Goal: Task Accomplishment & Management: Manage account settings

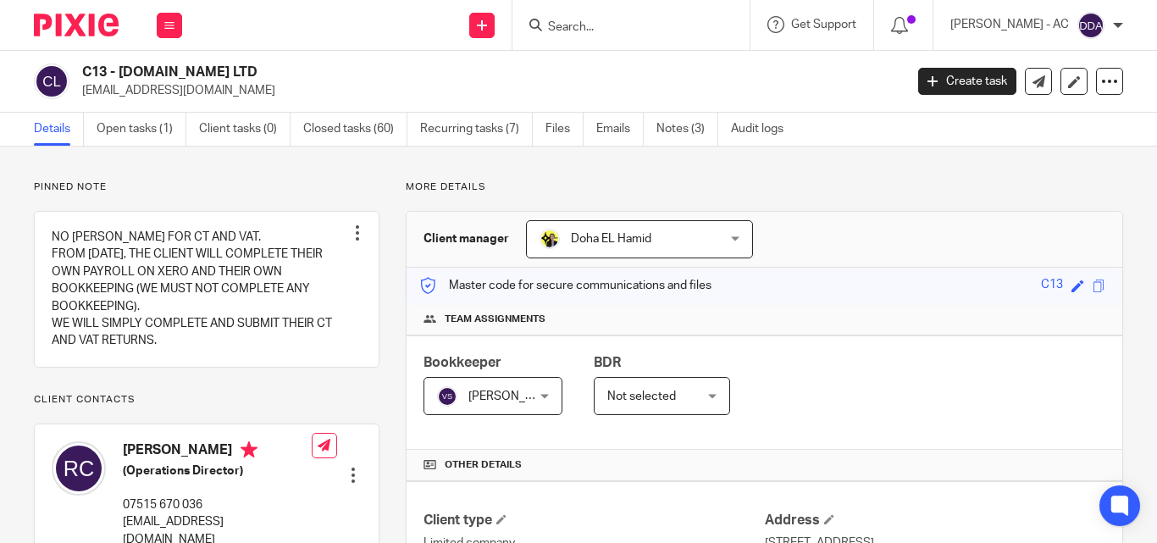
scroll to position [931, 0]
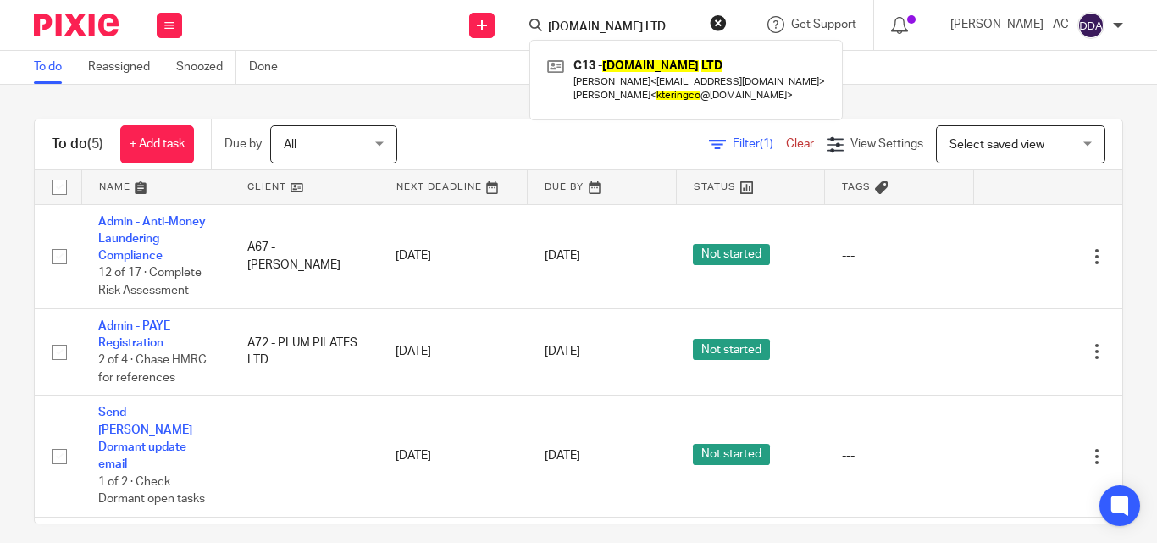
click at [726, 17] on button "reset" at bounding box center [718, 22] width 17 height 17
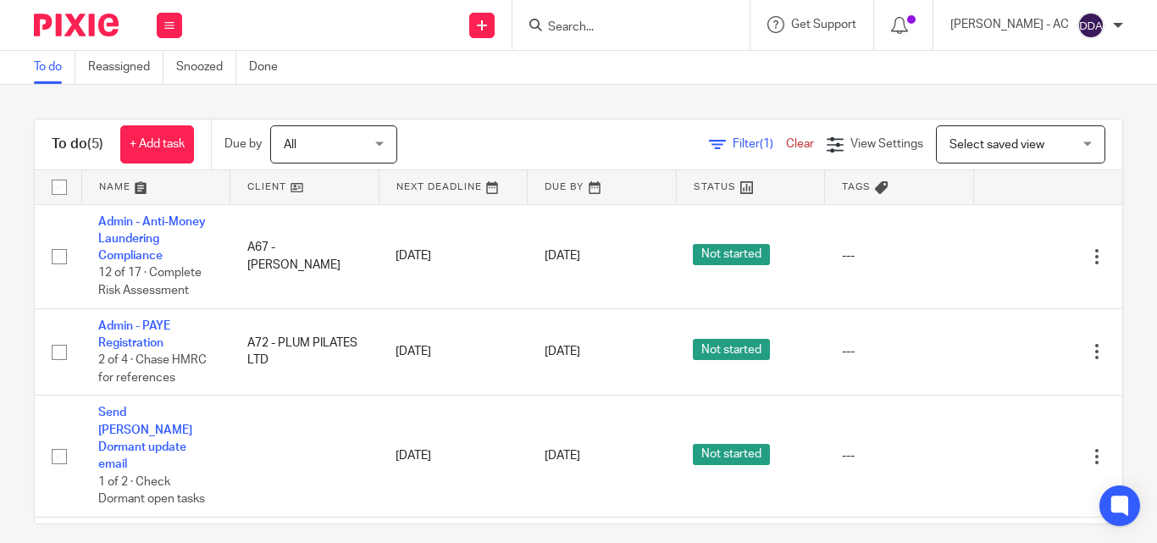
click at [670, 30] on input "Search" at bounding box center [622, 27] width 152 height 15
paste input "JJ HMO ESTATE LTD"
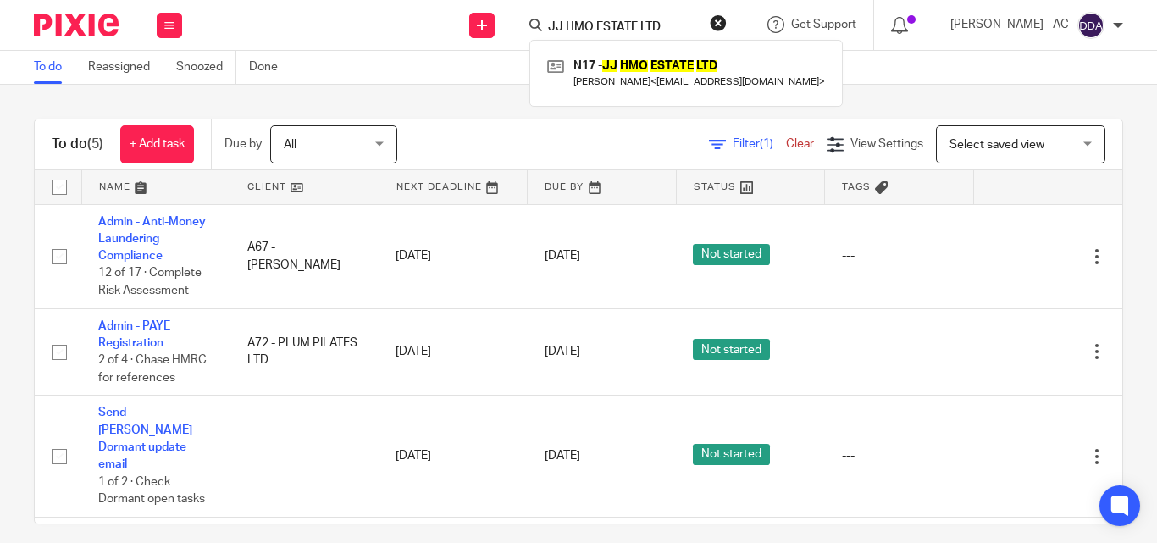
type input "JJ HMO ESTATE LTD"
click at [726, 25] on button "reset" at bounding box center [718, 22] width 17 height 17
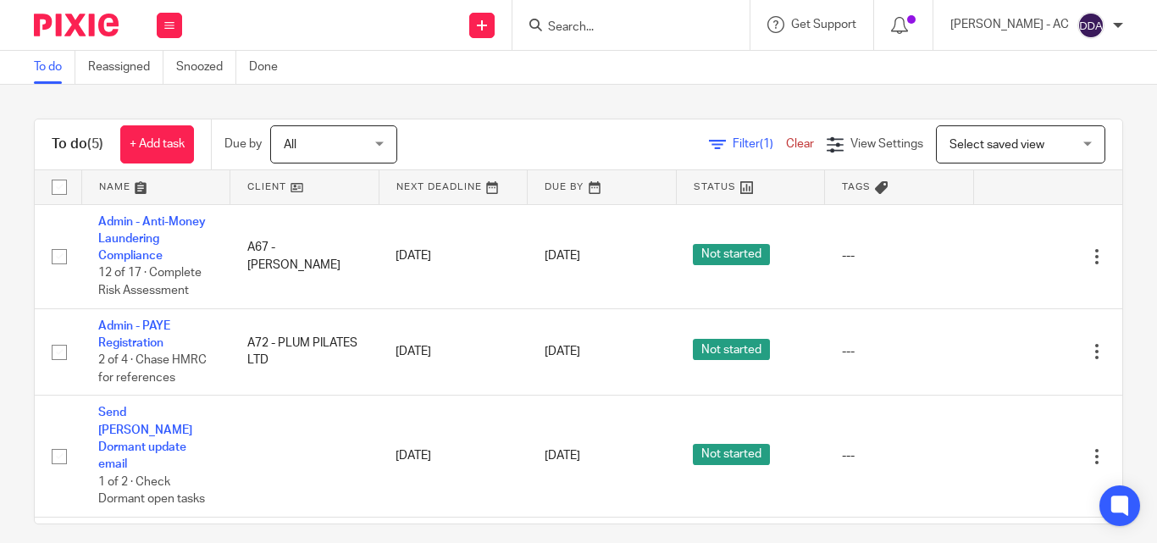
click at [632, 31] on input "Search" at bounding box center [622, 27] width 152 height 15
paste input "DAA SITE MANAGEMENT LIMITED"
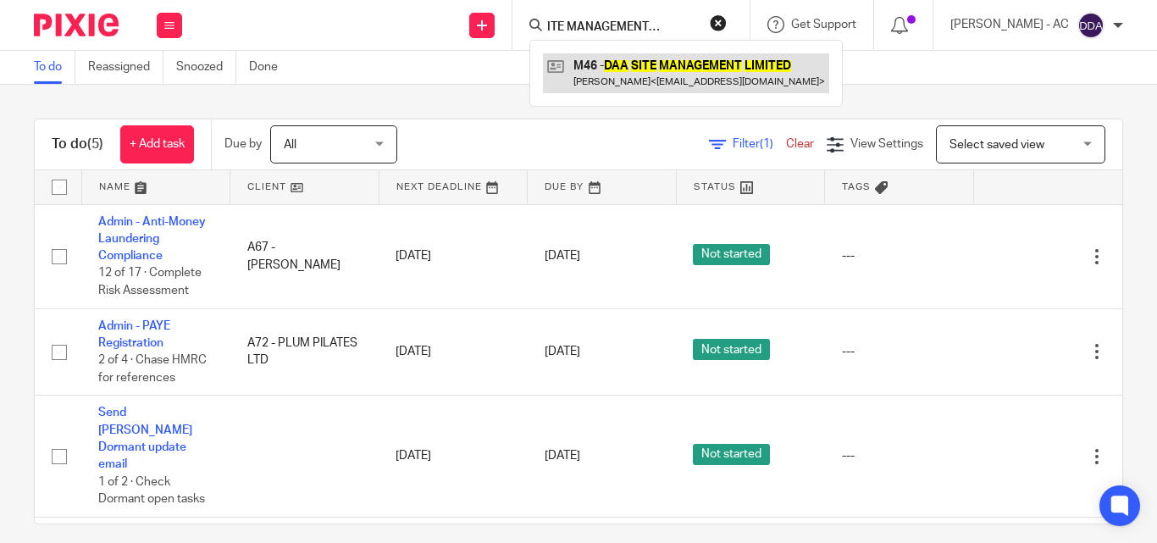
type input "DAA SITE MANAGEMENT LIMITED"
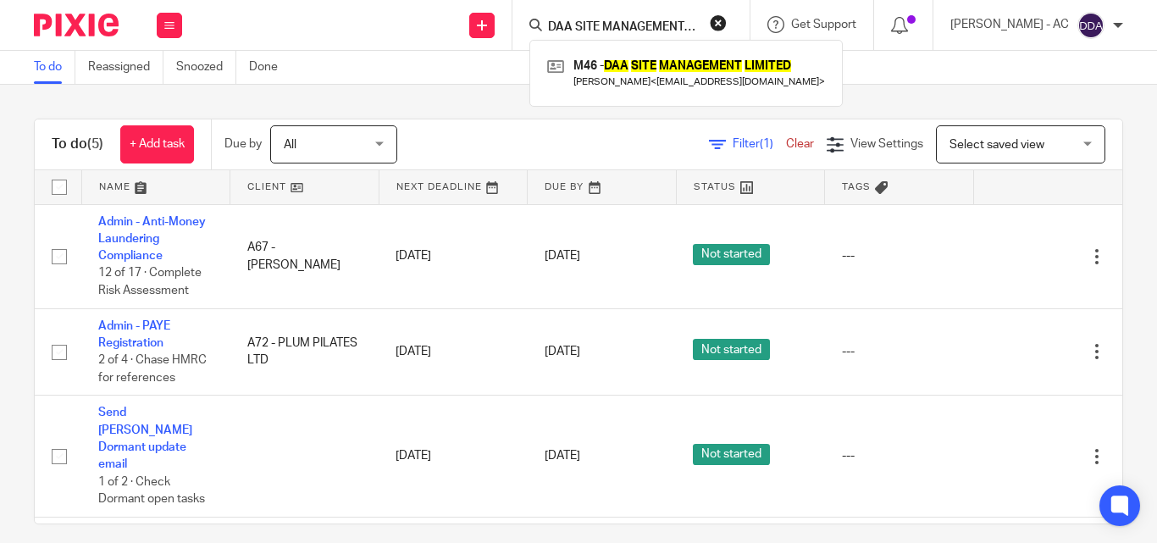
drag, startPoint x: 738, startPoint y: 19, endPoint x: 715, endPoint y: 24, distance: 23.2
click at [726, 19] on button "reset" at bounding box center [718, 22] width 17 height 17
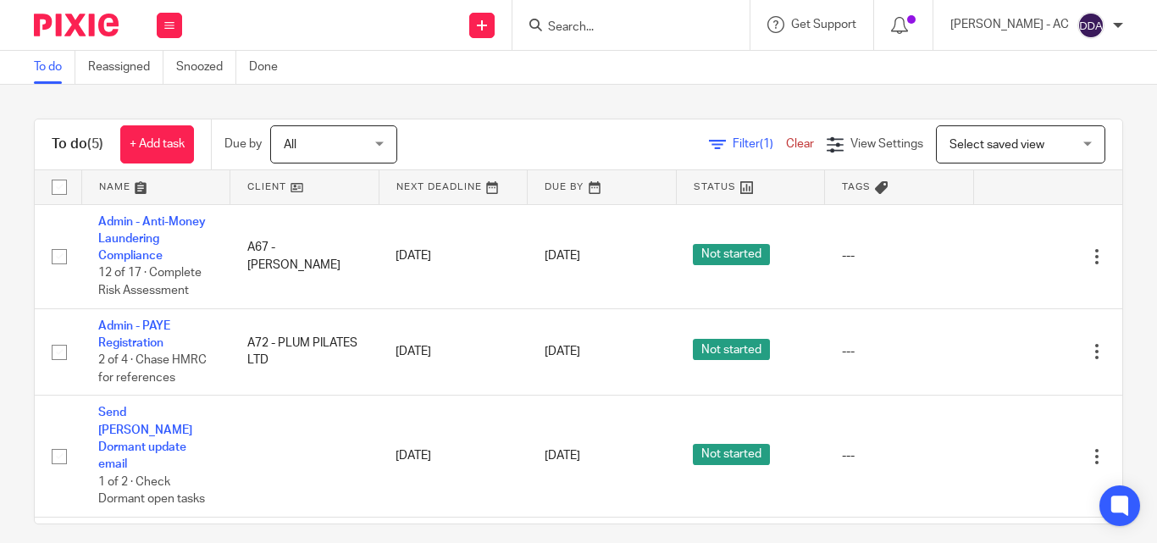
click at [695, 28] on input "Search" at bounding box center [622, 27] width 152 height 15
paste input "MINDFLOW VIRTUAL ASSISTANCE LTD"
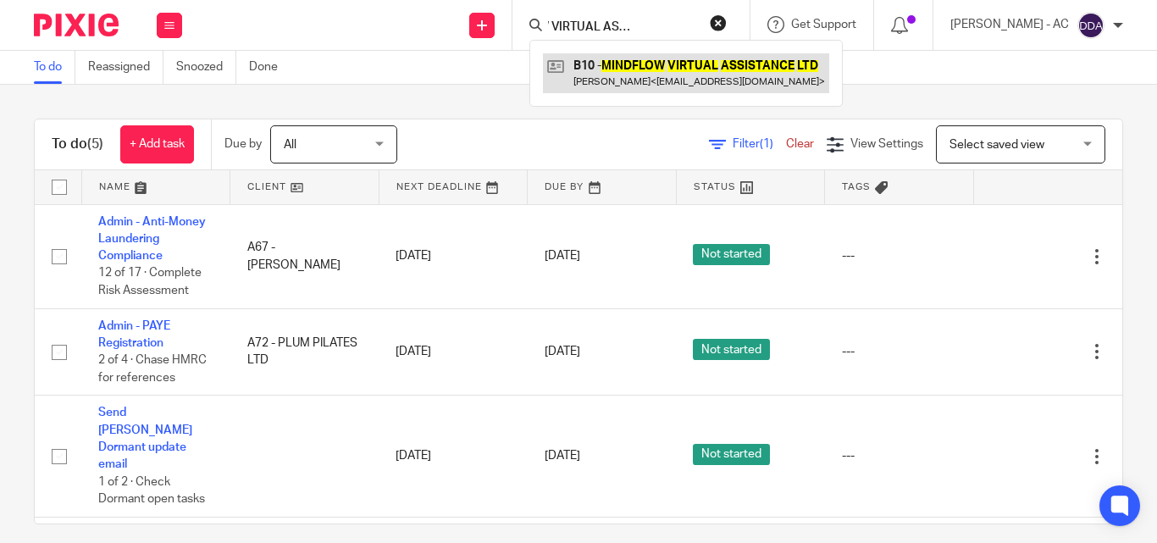
type input "MINDFLOW VIRTUAL ASSISTANCE LTD"
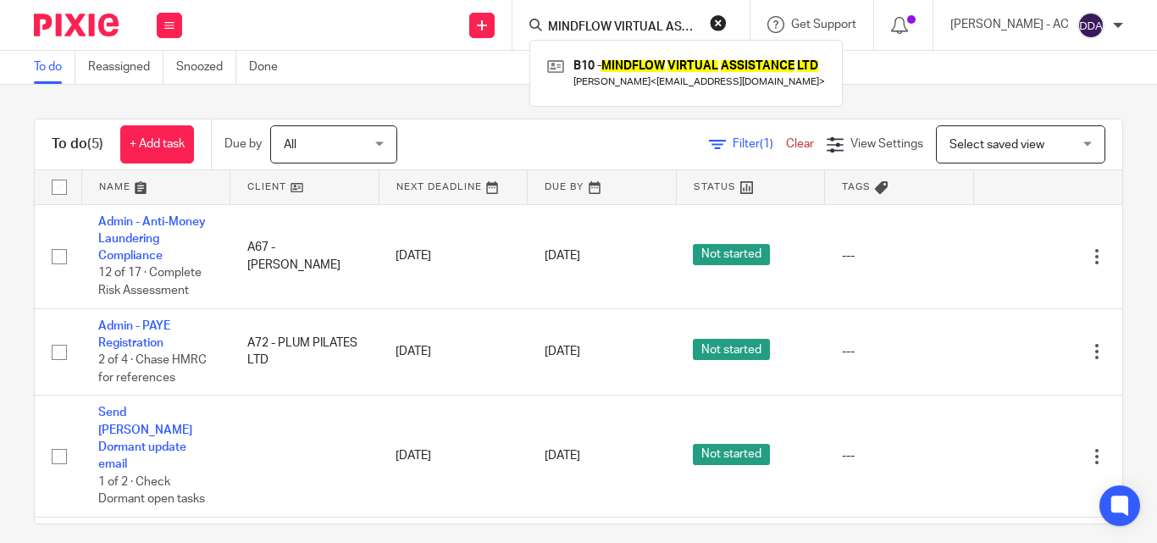
click at [726, 24] on button "reset" at bounding box center [718, 22] width 17 height 17
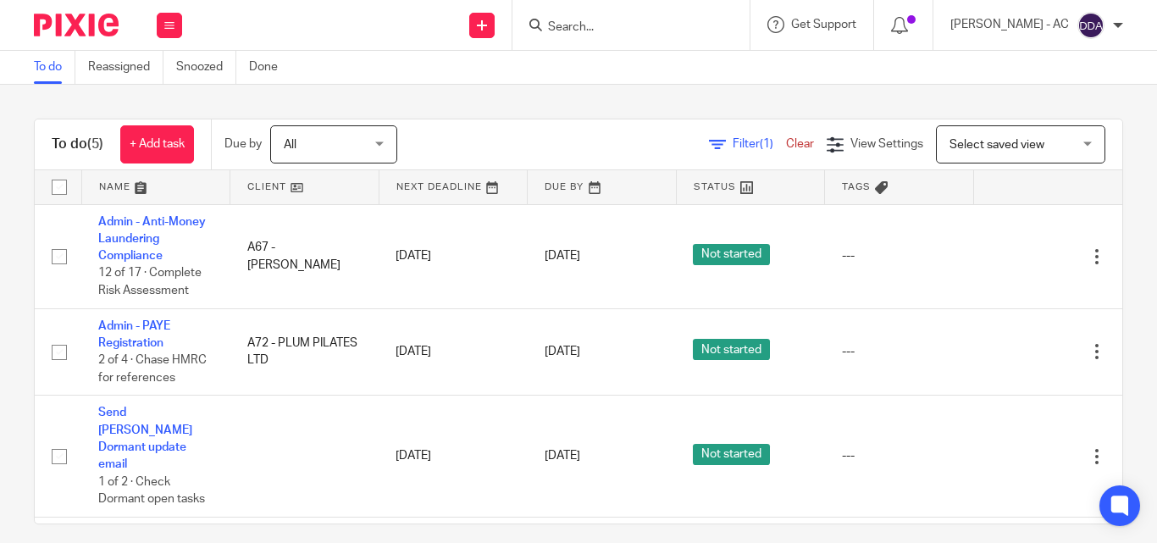
click at [584, 27] on input "Search" at bounding box center [622, 27] width 152 height 15
paste input "TEACH WAYS LIMITED"
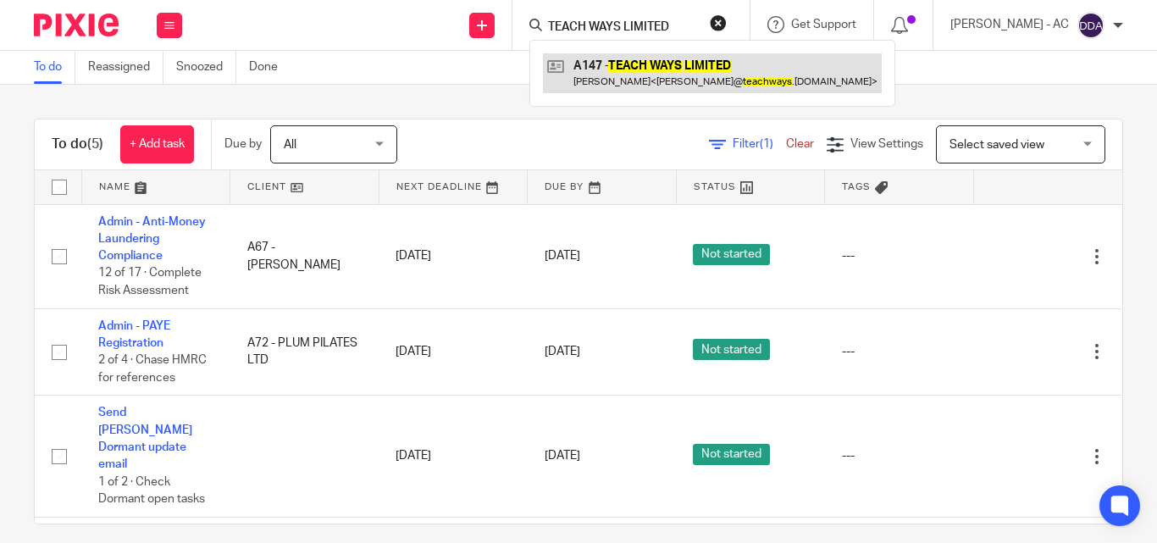
type input "TEACH WAYS LIMITED"
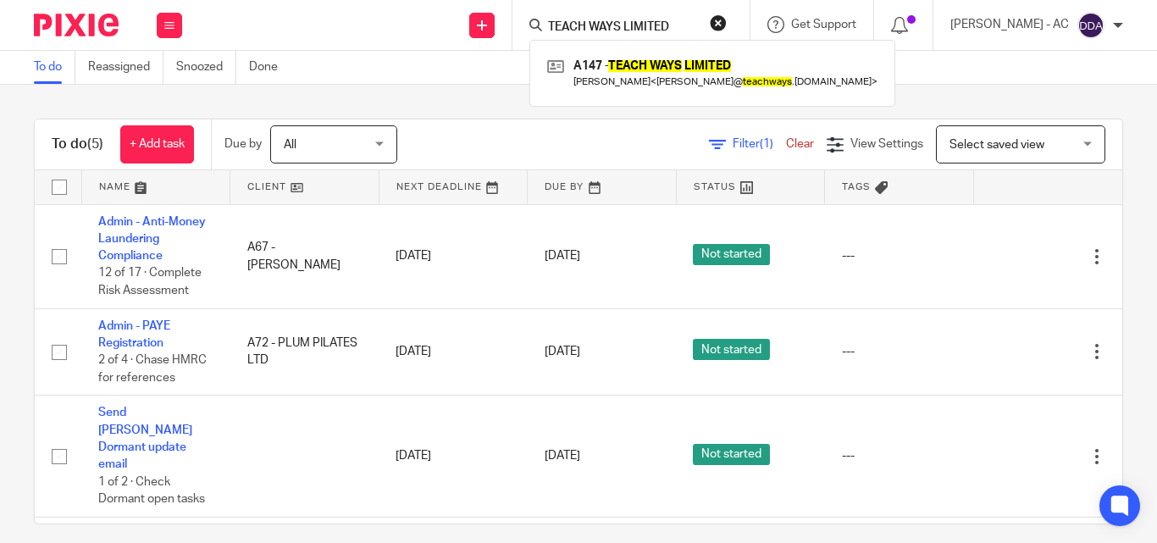
click at [726, 27] on button "reset" at bounding box center [718, 22] width 17 height 17
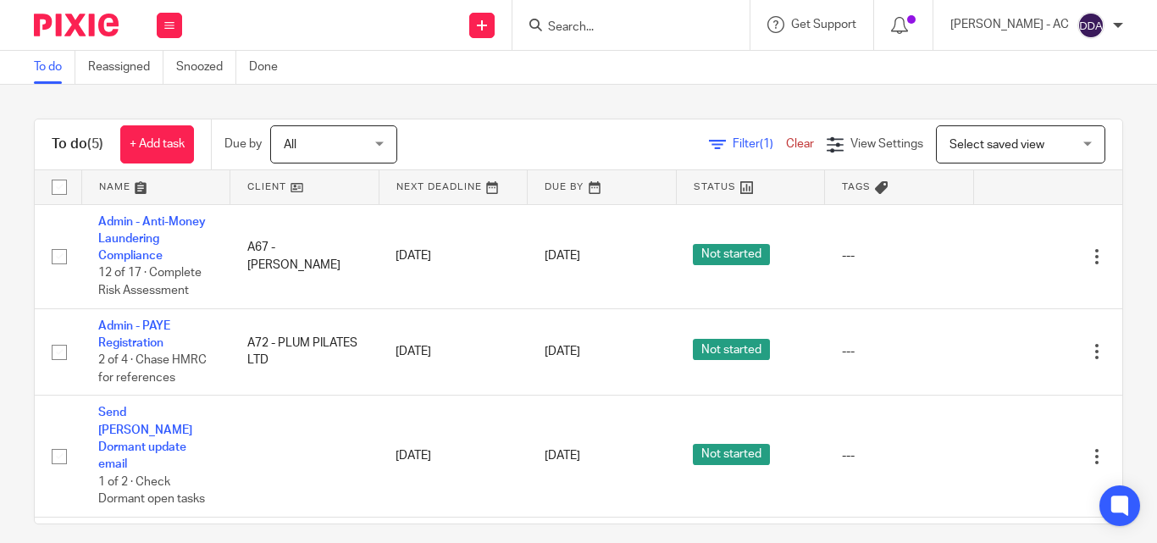
click at [689, 25] on input "Search" at bounding box center [622, 27] width 152 height 15
paste input "DEZBUILT LTD"
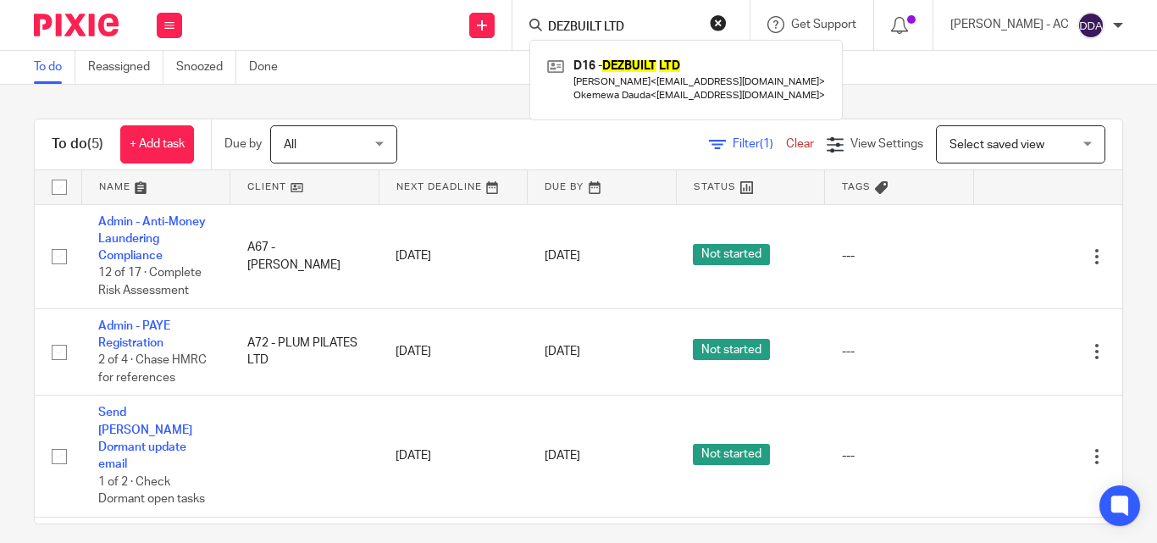
type input "DEZBUILT LTD"
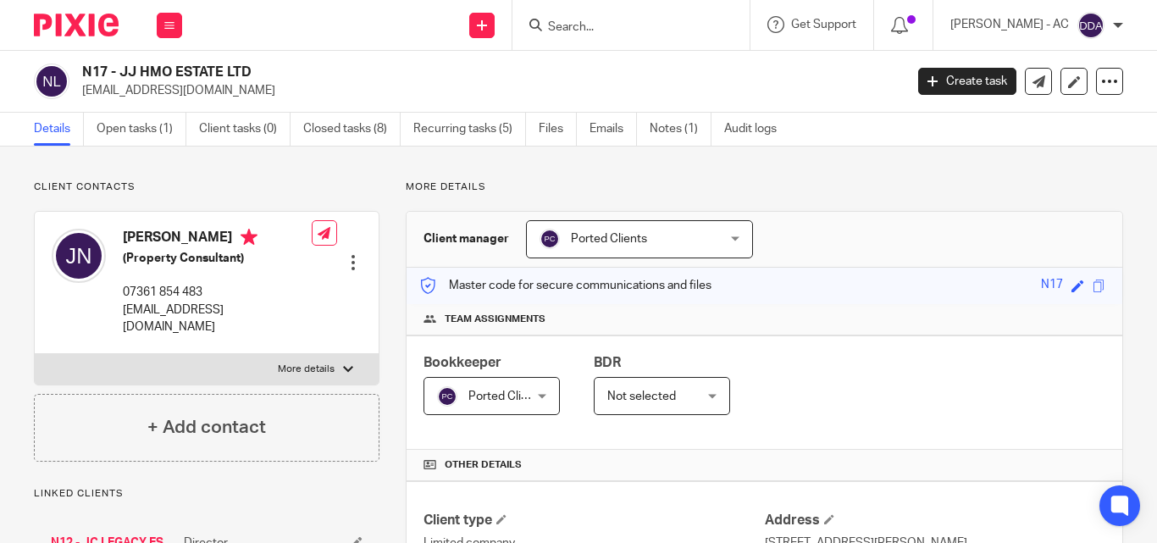
click at [653, 40] on div at bounding box center [630, 25] width 237 height 50
click at [629, 26] on input "Search" at bounding box center [622, 27] width 152 height 15
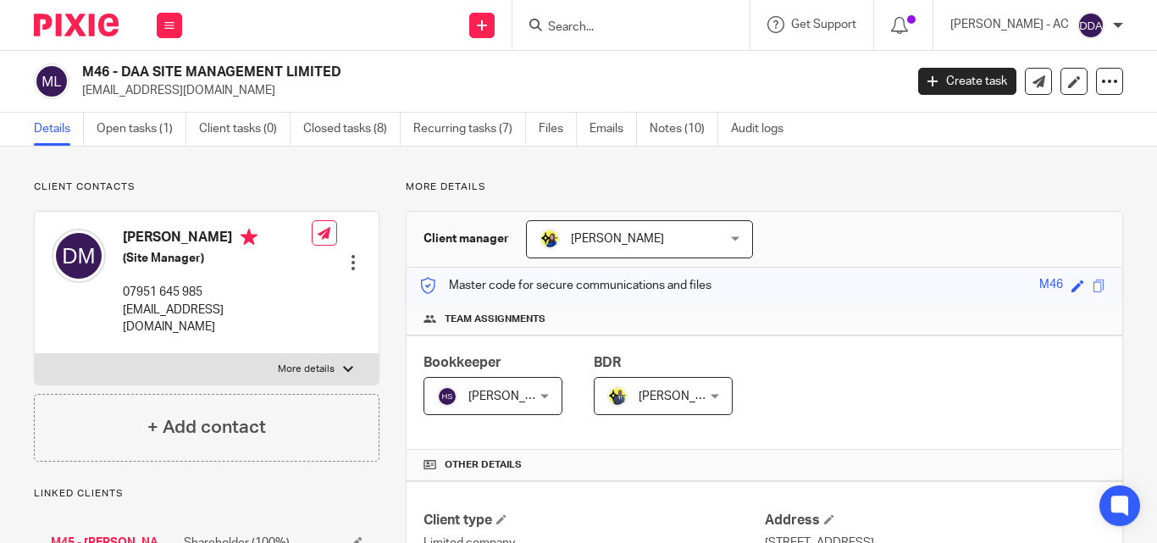
click at [319, 362] on p "More details" at bounding box center [306, 369] width 57 height 14
click at [35, 353] on input "More details" at bounding box center [34, 353] width 1 height 1
checkbox input "true"
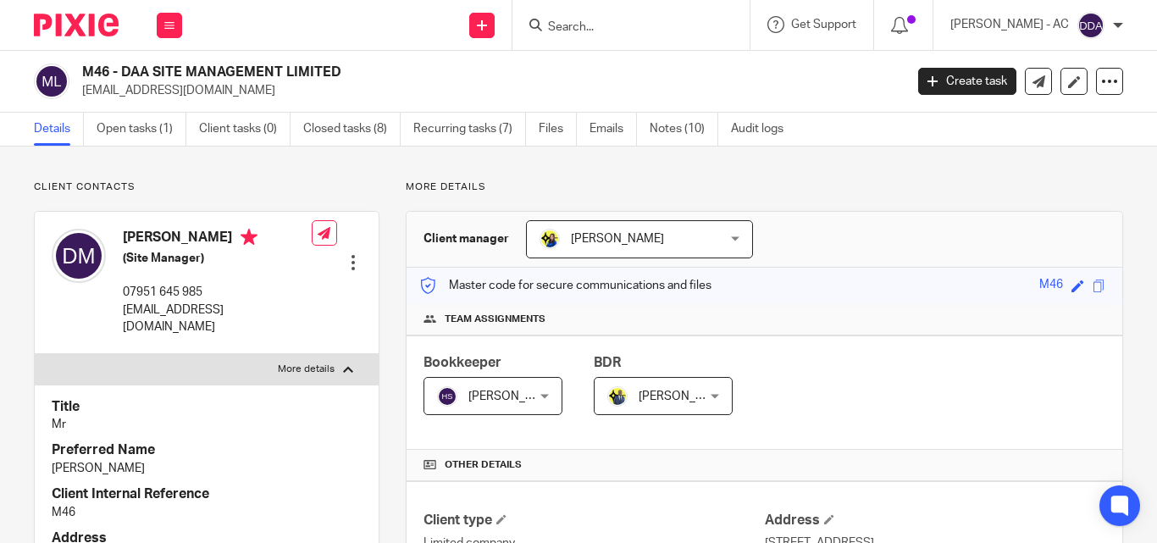
click at [262, 313] on div "David Moore (Site Manager) 07951 645 985 peasos61@hotmail.com Edit contact Crea…" at bounding box center [207, 282] width 344 height 141
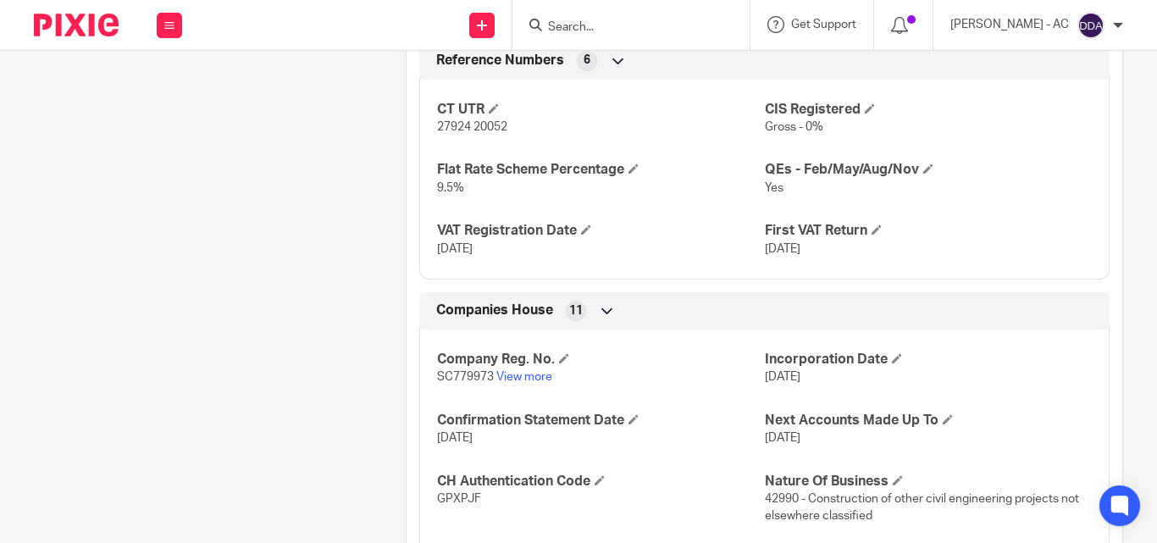
scroll to position [1554, 0]
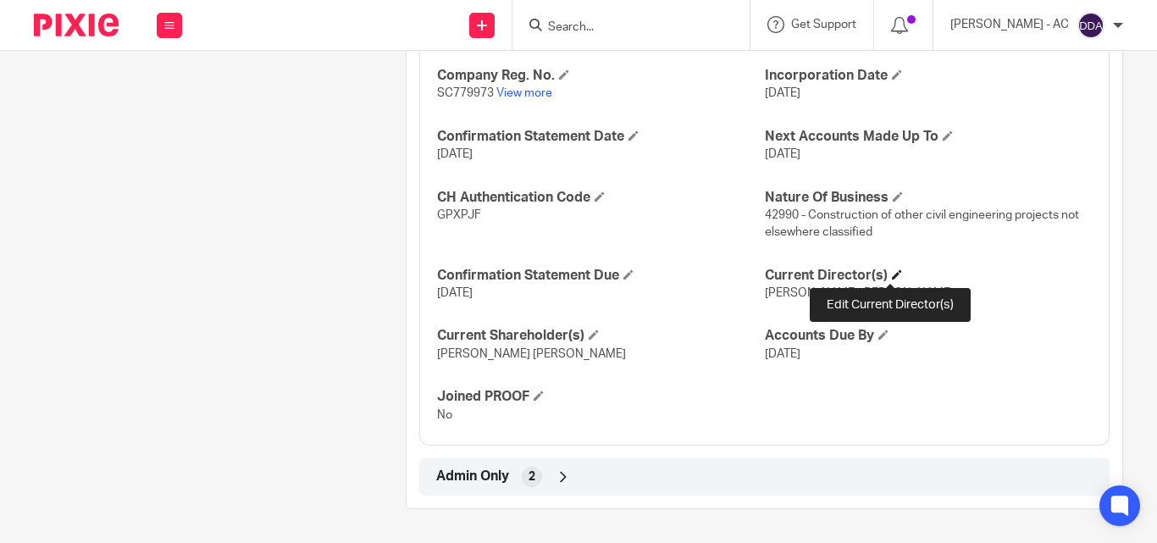
click at [894, 274] on span at bounding box center [897, 274] width 10 height 10
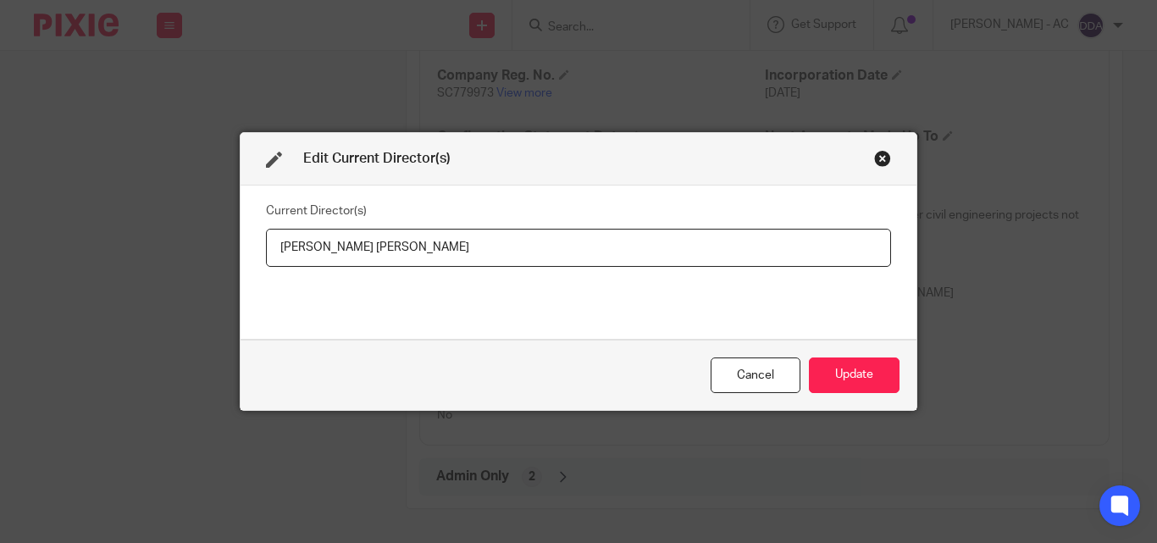
drag, startPoint x: 440, startPoint y: 240, endPoint x: 255, endPoint y: 259, distance: 186.4
click at [255, 259] on div "Current Director(s) David Russell Moore" at bounding box center [578, 261] width 676 height 153
type input "Mr David Russell MOORE"
click at [848, 372] on button "Update" at bounding box center [854, 375] width 91 height 36
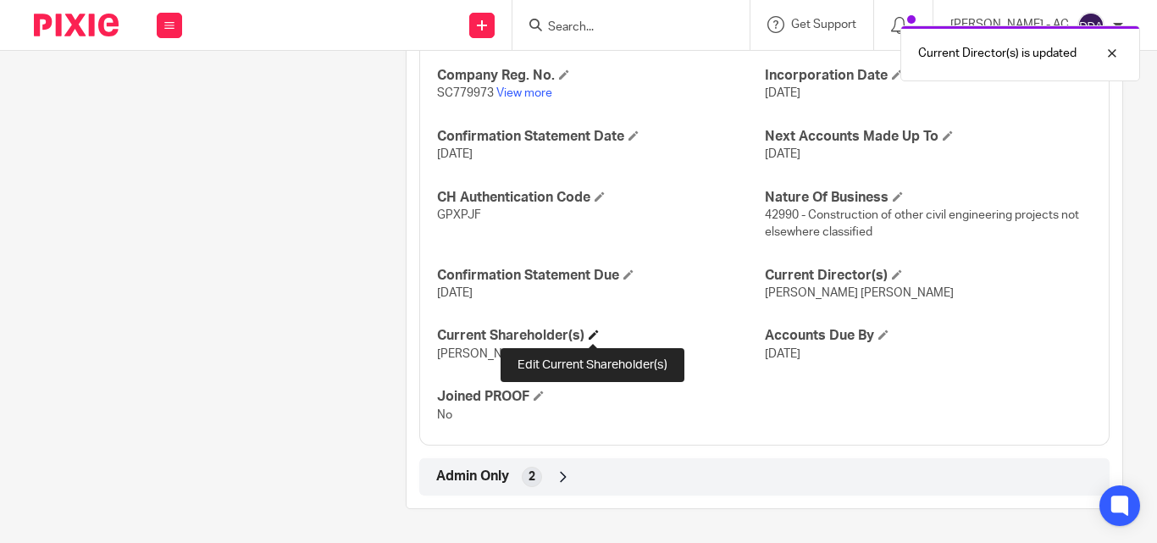
click at [590, 330] on span at bounding box center [593, 334] width 10 height 10
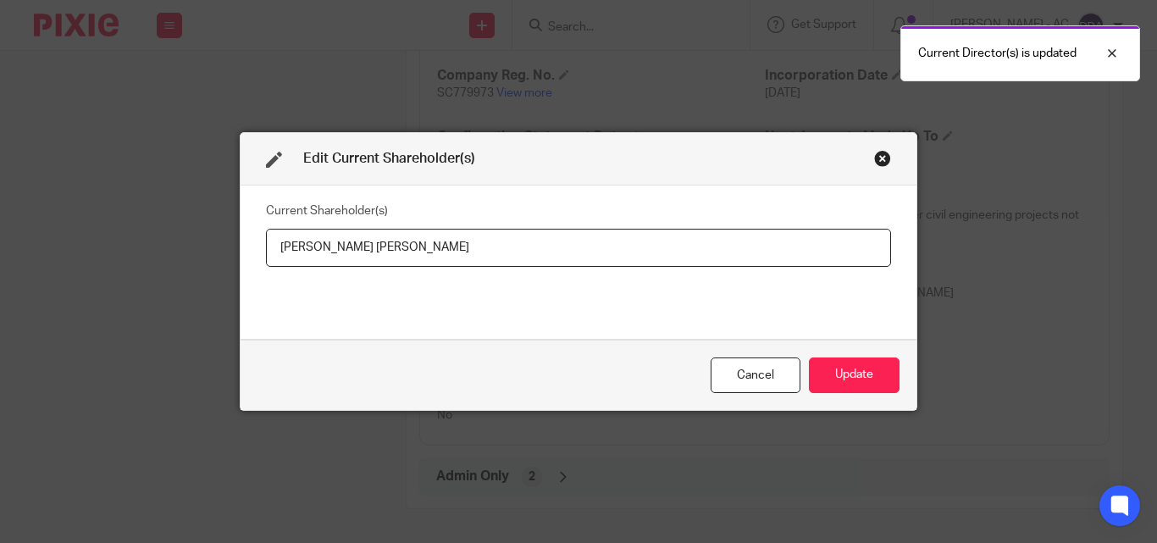
drag, startPoint x: 430, startPoint y: 245, endPoint x: 240, endPoint y: 269, distance: 191.2
click at [240, 269] on div "Current Shareholder(s) David Russell Moore" at bounding box center [578, 261] width 676 height 153
type input "David MOORE"
click at [844, 371] on button "Update" at bounding box center [854, 375] width 91 height 36
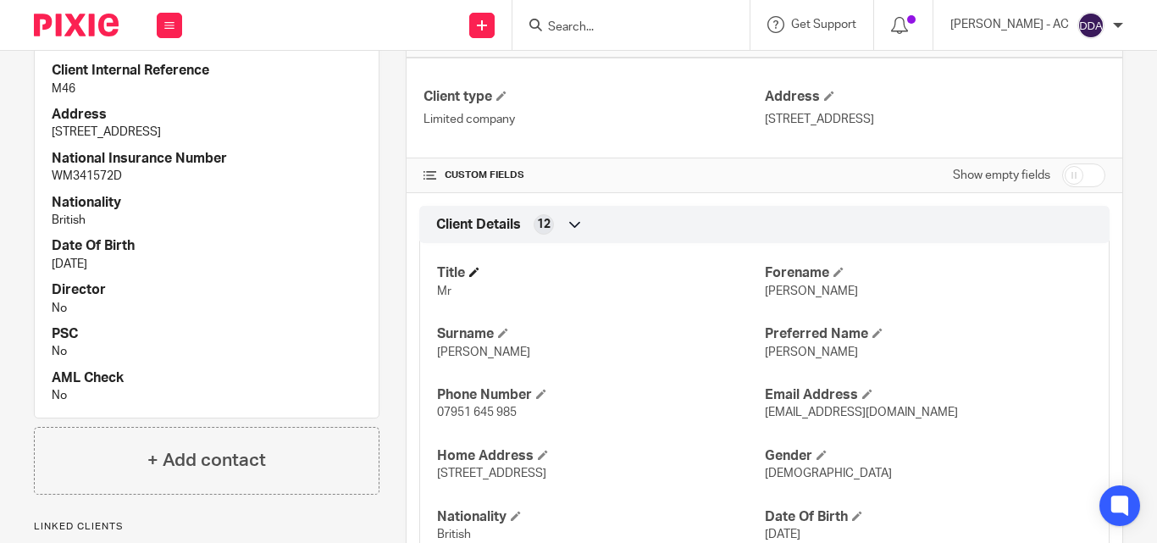
scroll to position [508, 0]
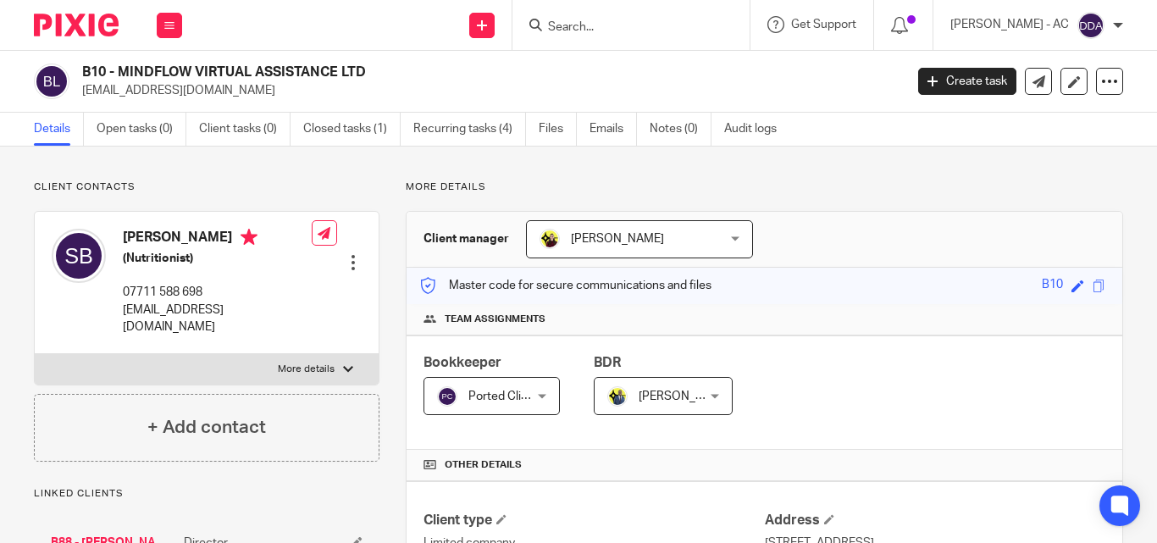
click at [328, 360] on label "More details" at bounding box center [207, 369] width 344 height 30
click at [35, 354] on input "More details" at bounding box center [34, 353] width 1 height 1
checkbox input "true"
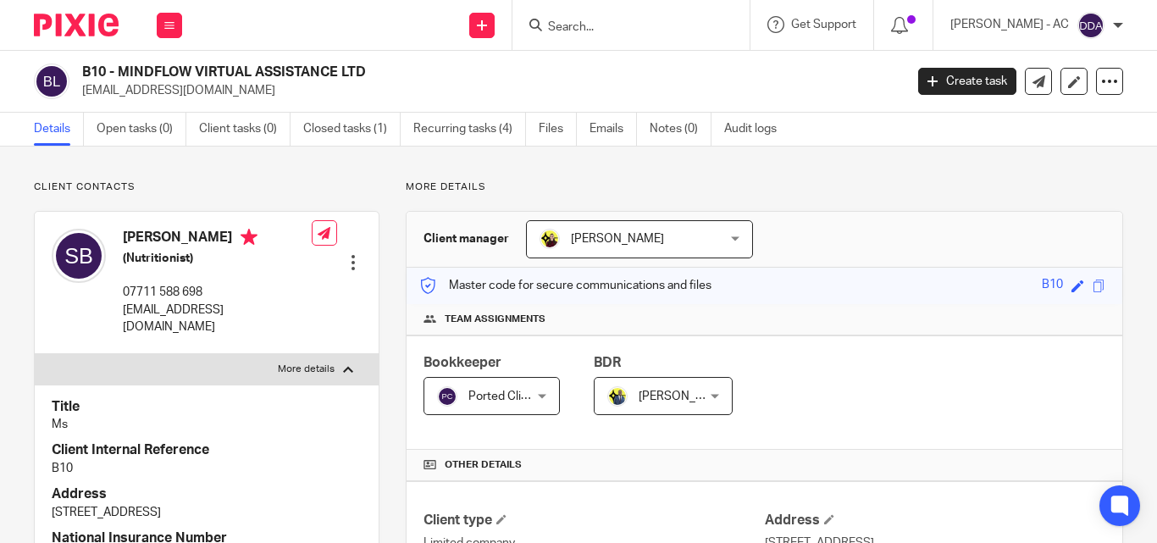
click at [252, 331] on p "[EMAIL_ADDRESS][DOMAIN_NAME]" at bounding box center [217, 318] width 189 height 35
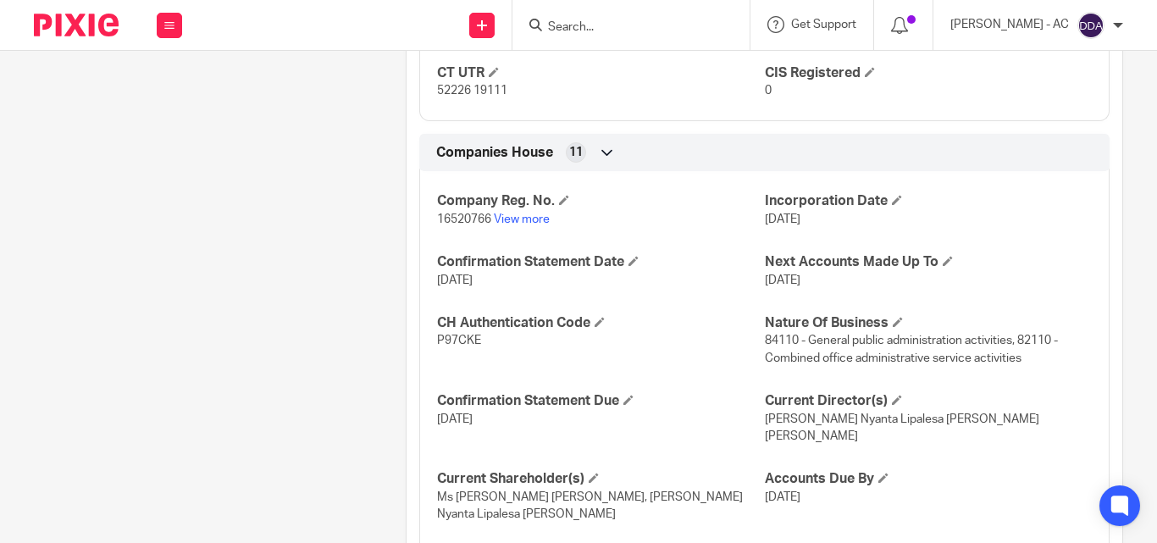
scroll to position [1466, 0]
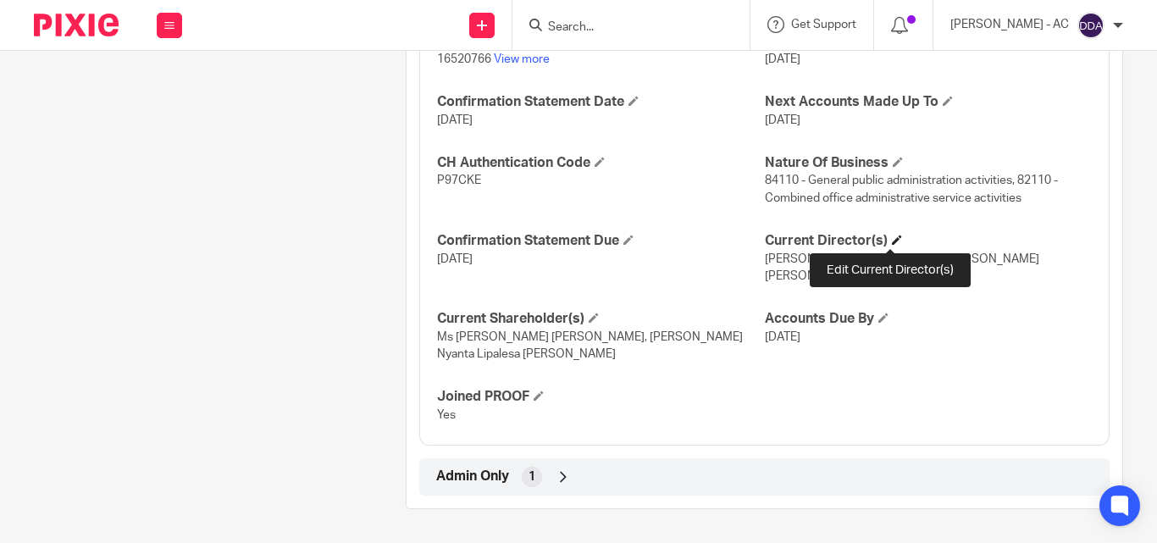
click at [892, 237] on span at bounding box center [897, 240] width 10 height 10
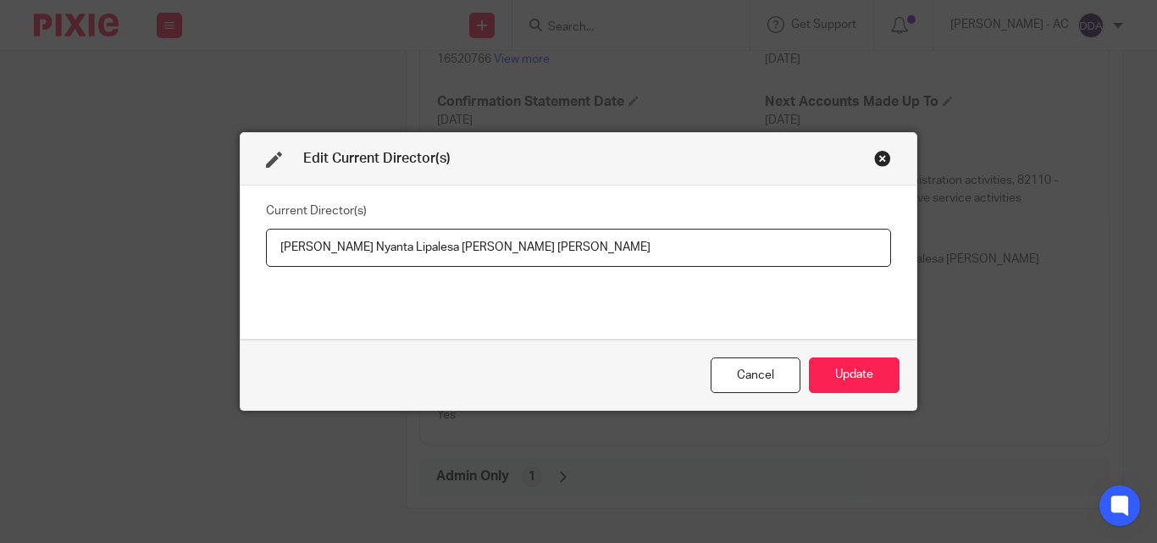
drag, startPoint x: 273, startPoint y: 249, endPoint x: 510, endPoint y: 254, distance: 237.1
click at [510, 254] on input "[PERSON_NAME] Nyanta Lipalesa [PERSON_NAME] [PERSON_NAME]" at bounding box center [578, 248] width 625 height 38
drag, startPoint x: 758, startPoint y: 243, endPoint x: 537, endPoint y: 246, distance: 221.0
click at [537, 246] on input "Ms Sheba Akua Nyanta Lipalesa BOAKYE-DUAH, Sharlene Angela Aisha STEWART" at bounding box center [578, 248] width 625 height 38
paste input "Ms"
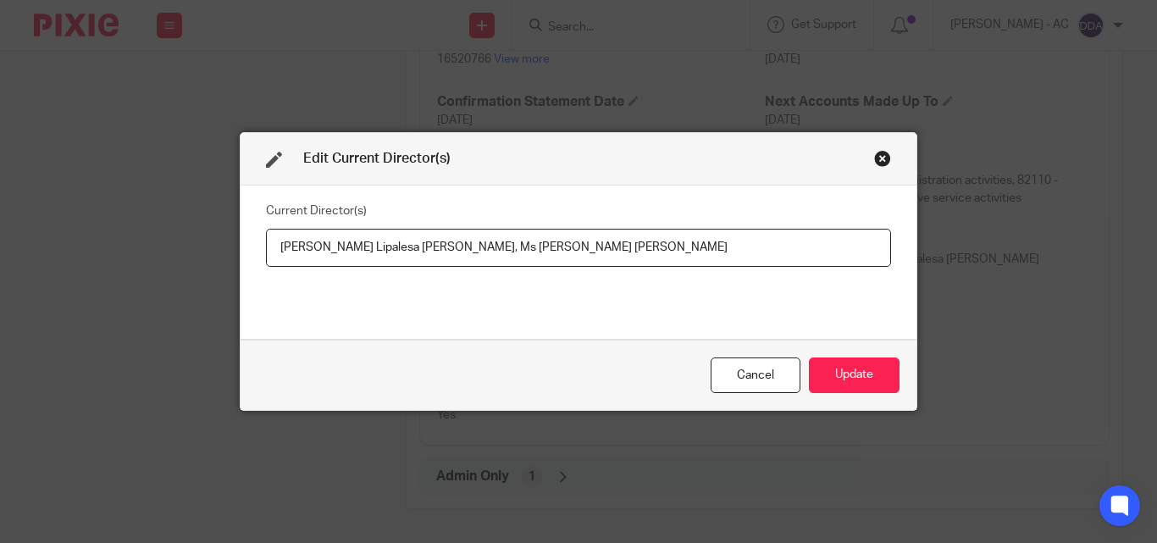
type input "Ms Sheba Akua Nyanta Lipalesa BOAKYE-DUAH, Ms Sharlene Angela Aisha STEWART"
click at [832, 367] on button "Update" at bounding box center [854, 375] width 91 height 36
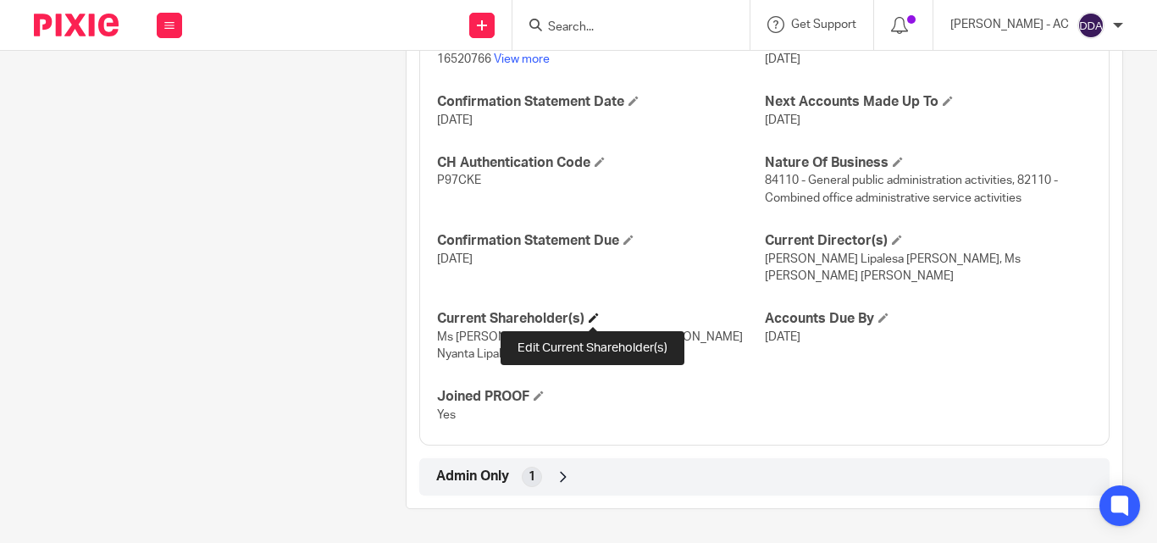
click at [590, 316] on span at bounding box center [593, 317] width 10 height 10
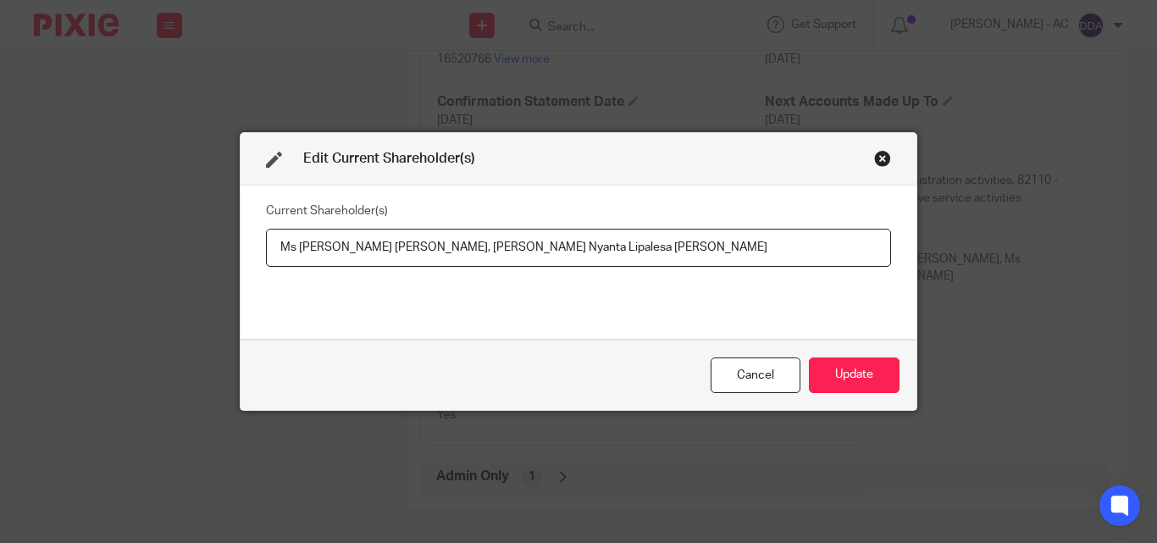
drag, startPoint x: 269, startPoint y: 248, endPoint x: 457, endPoint y: 249, distance: 188.0
click at [457, 249] on input "Ms Sharlene Angela Aisha Stewart, Ms Sheba Akua Nyanta Lipalesa Boakye-Duah" at bounding box center [578, 248] width 625 height 38
paste input "Sharlene STEWART"
drag, startPoint x: 661, startPoint y: 248, endPoint x: 384, endPoint y: 256, distance: 277.0
click at [384, 256] on input "Sharlene STEWART, Ms Sheba Akua Nyanta Lipalesa Boakye-Duah" at bounding box center [578, 248] width 625 height 38
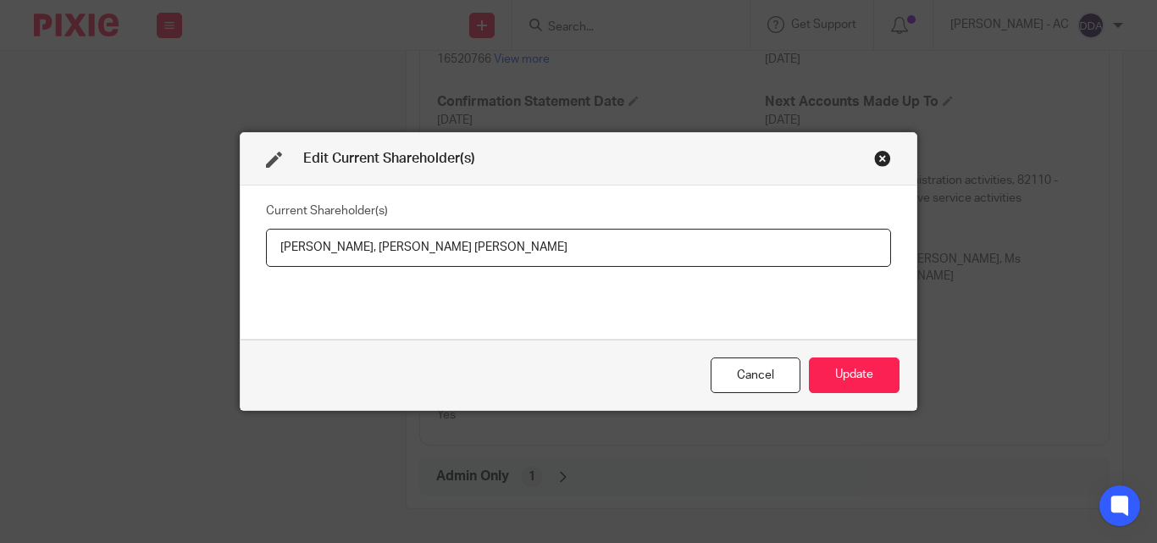
paste input "Sheba BOAKYE-DUAH"
type input "Sharlene STEWART, Sheba BOAKYE-DUAH"
click at [833, 370] on button "Update" at bounding box center [854, 375] width 91 height 36
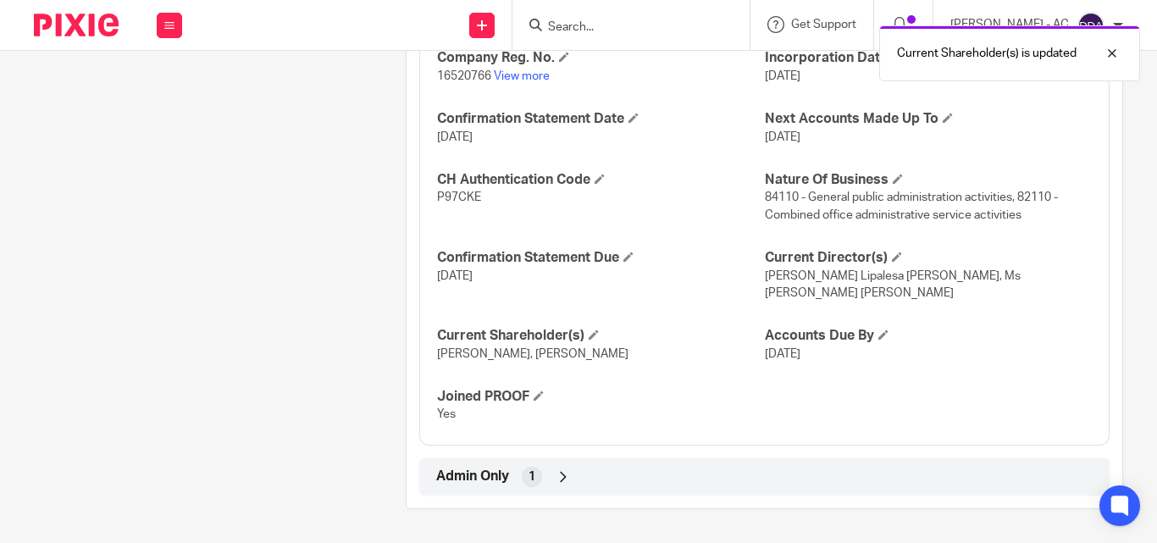
scroll to position [1450, 0]
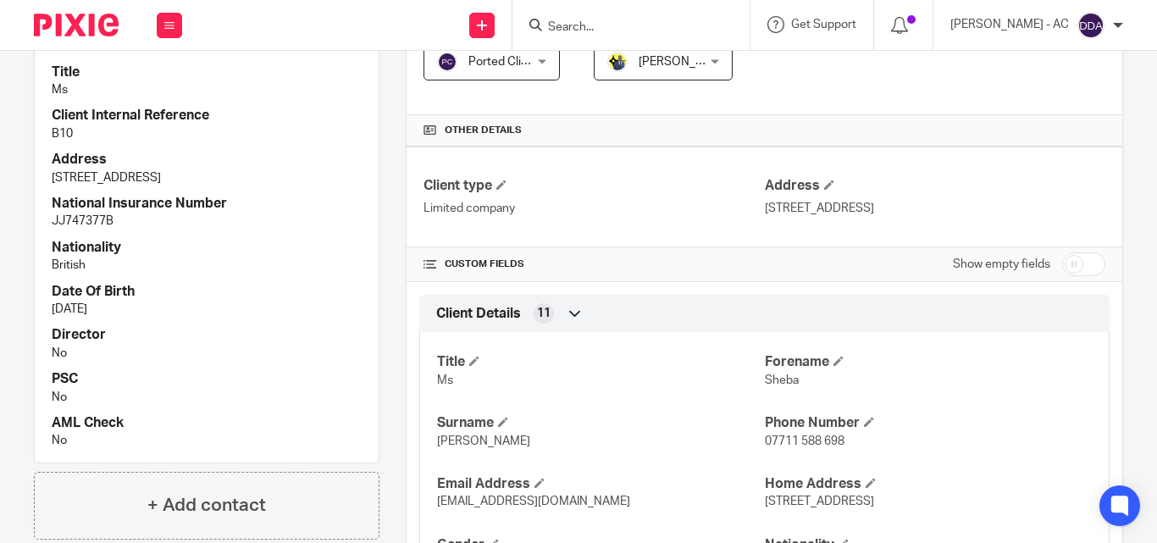
scroll to position [0, 0]
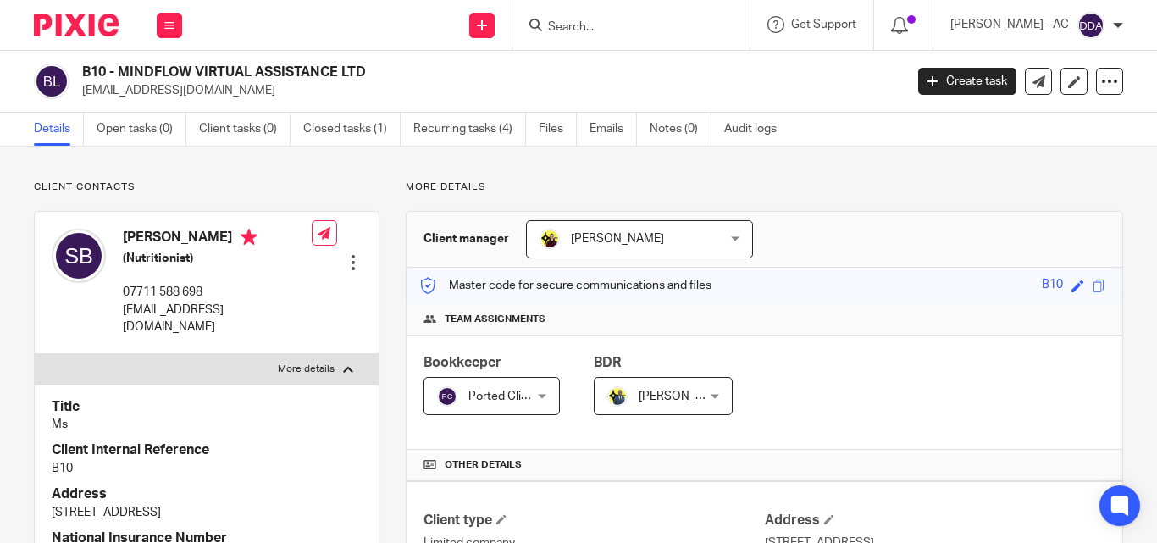
click at [735, 343] on div "Bookkeeper Ported Clients Ported Clients Not selected Abhay Jayswal Akhil Siby …" at bounding box center [763, 392] width 715 height 114
click at [878, 302] on div "Master code for secure communications and files B10 Save B10" at bounding box center [763, 286] width 715 height 36
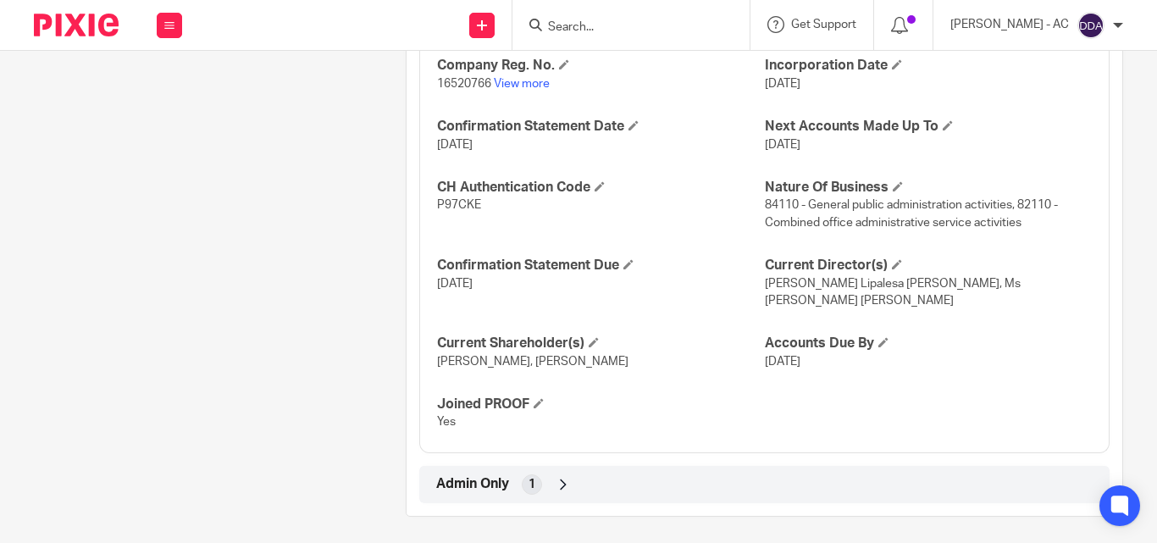
scroll to position [1450, 0]
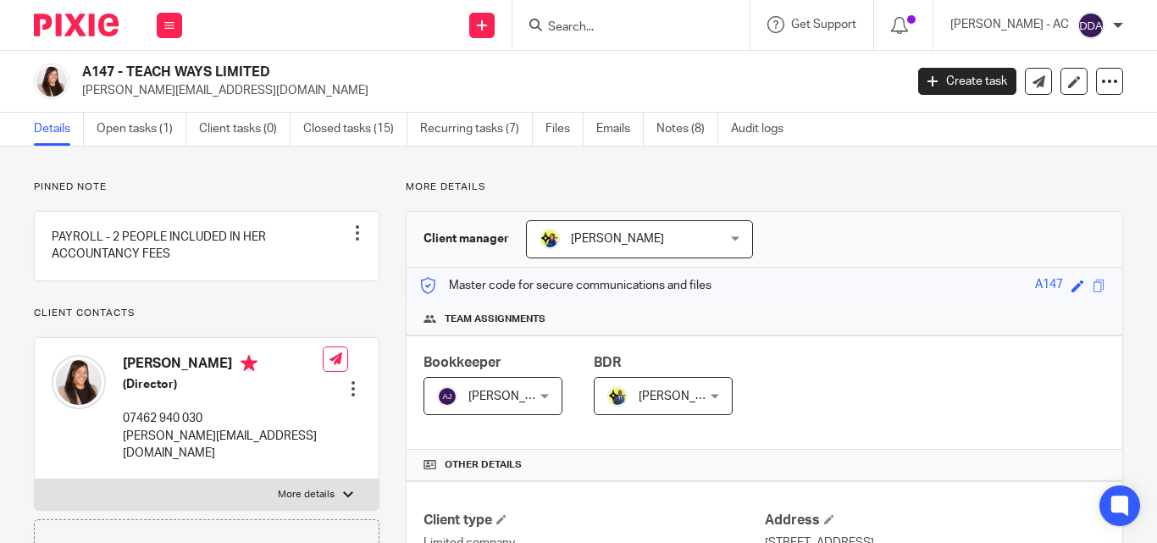
click at [766, 325] on div "Team assignments" at bounding box center [763, 319] width 715 height 31
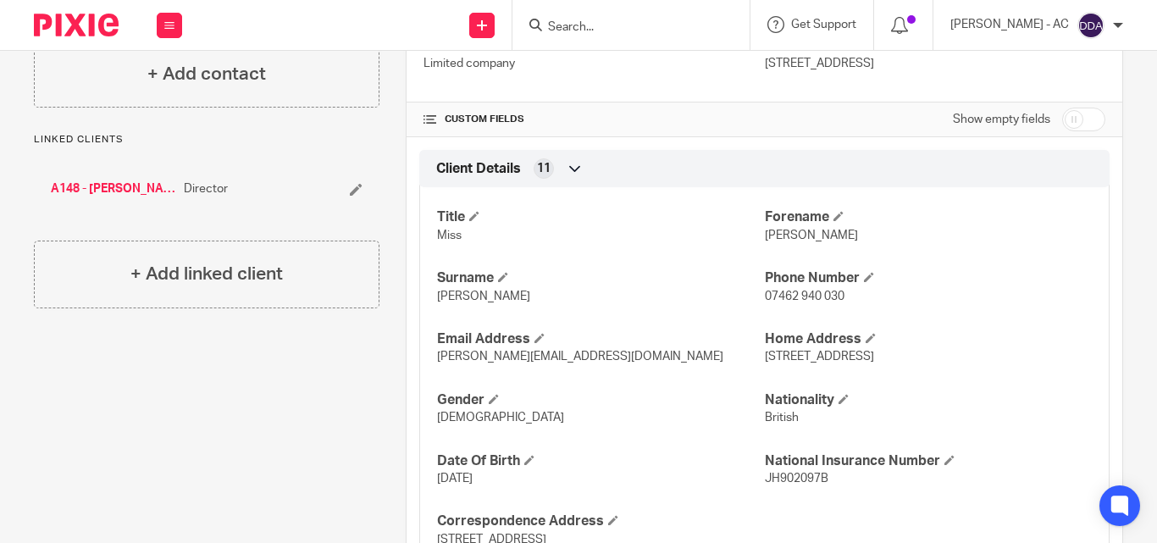
scroll to position [508, 0]
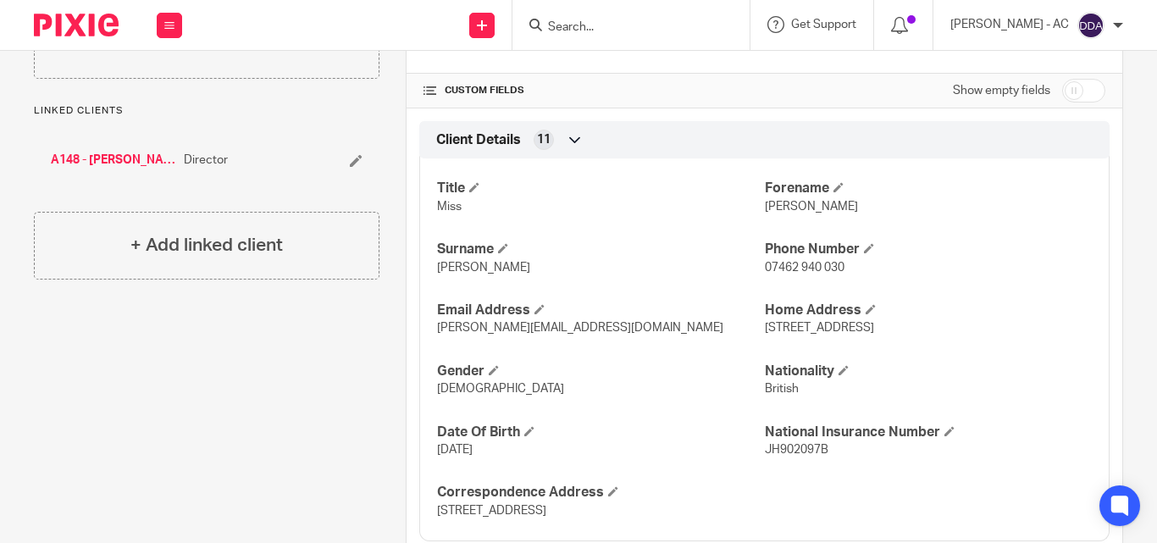
drag, startPoint x: 267, startPoint y: 407, endPoint x: 267, endPoint y: 397, distance: 10.2
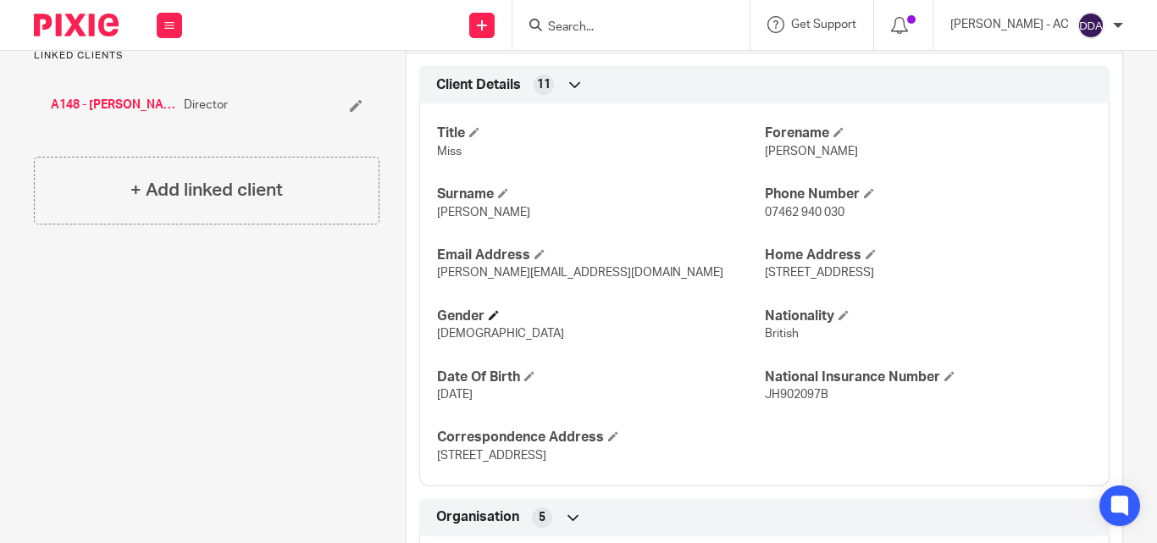
scroll to position [593, 0]
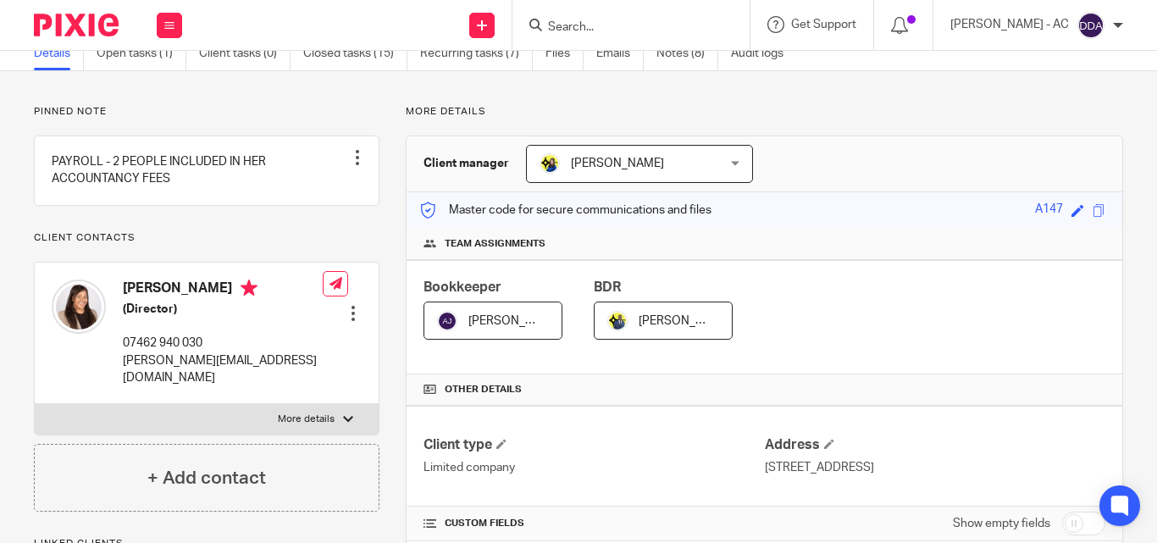
scroll to position [0, 0]
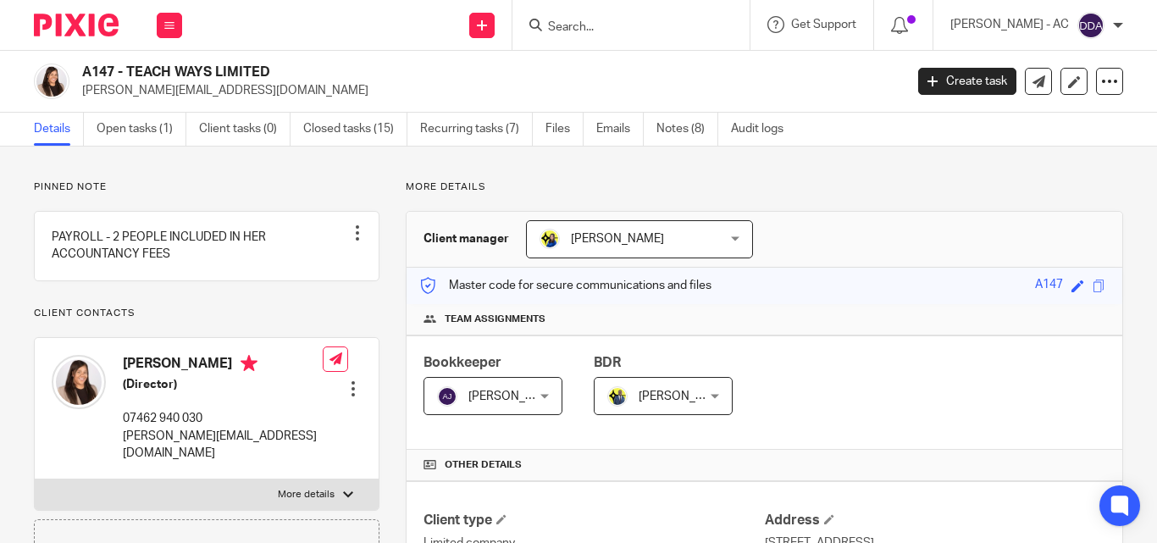
drag, startPoint x: 940, startPoint y: 280, endPoint x: 920, endPoint y: 281, distance: 19.5
click at [940, 280] on div "Master code for secure communications and files A147 Save A147" at bounding box center [763, 286] width 715 height 36
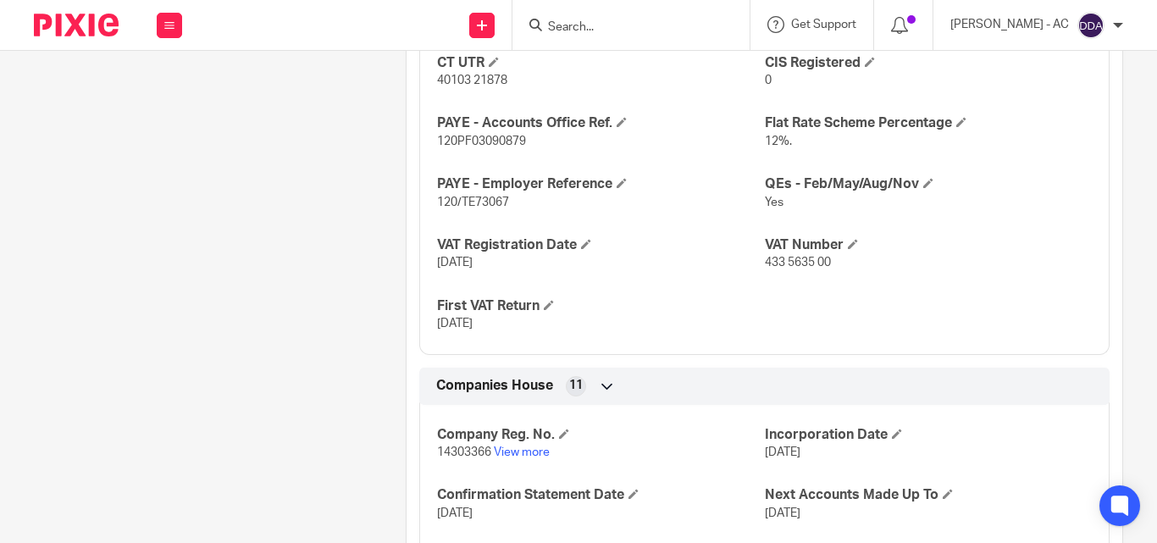
scroll to position [1355, 0]
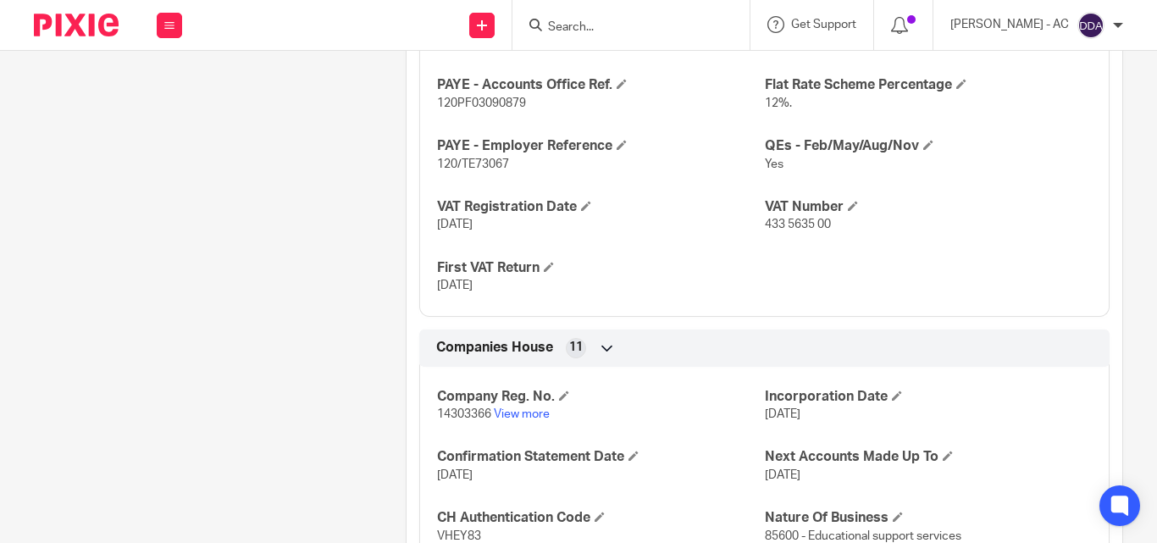
click at [809, 299] on div "CT UTR 40103 21878 CIS Registered 0 PAYE - Accounts Office Ref. 120PF03090879 F…" at bounding box center [764, 149] width 690 height 334
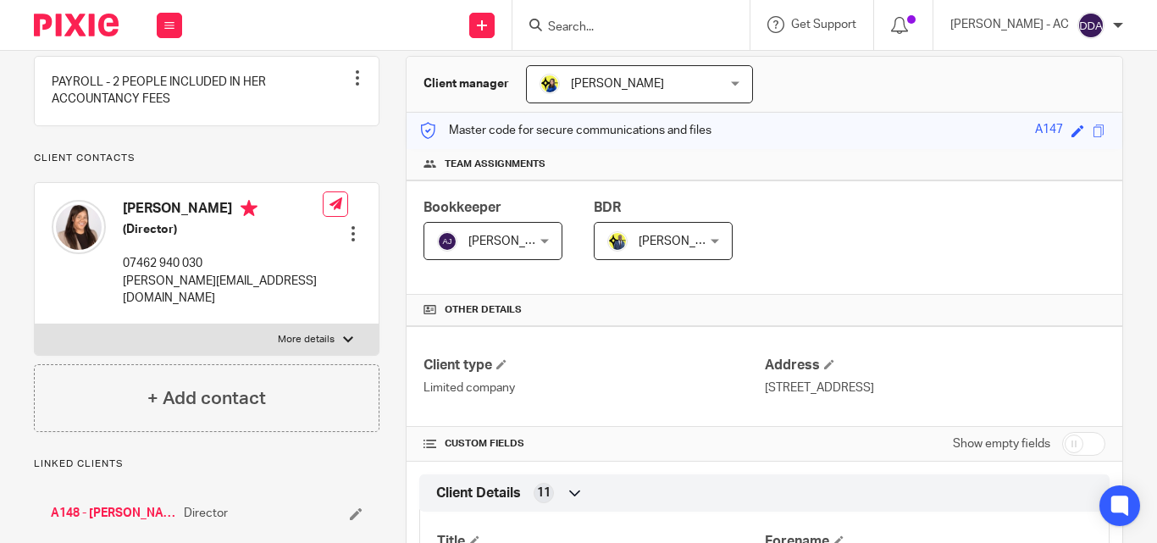
scroll to position [169, 0]
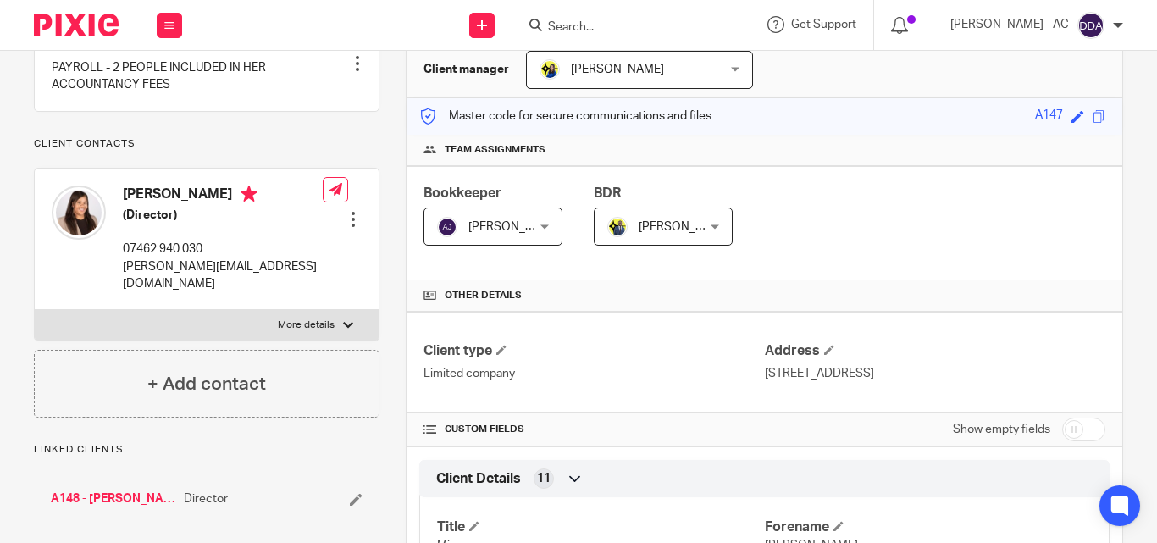
click at [340, 318] on label "More details" at bounding box center [207, 325] width 344 height 30
click at [35, 310] on input "More details" at bounding box center [34, 309] width 1 height 1
checkbox input "true"
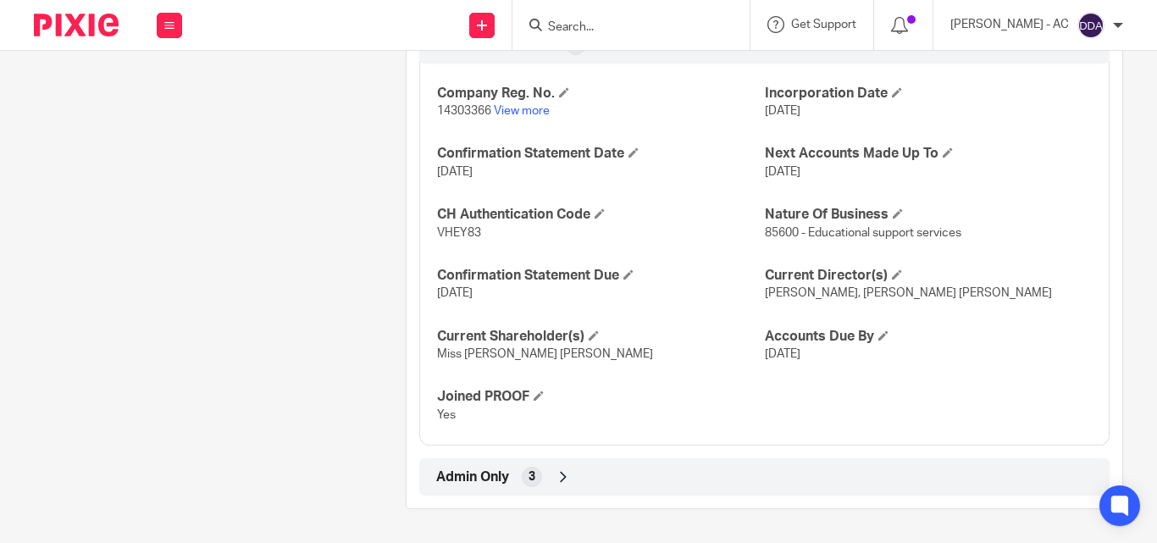
scroll to position [1676, 0]
click at [892, 273] on span at bounding box center [897, 274] width 10 height 10
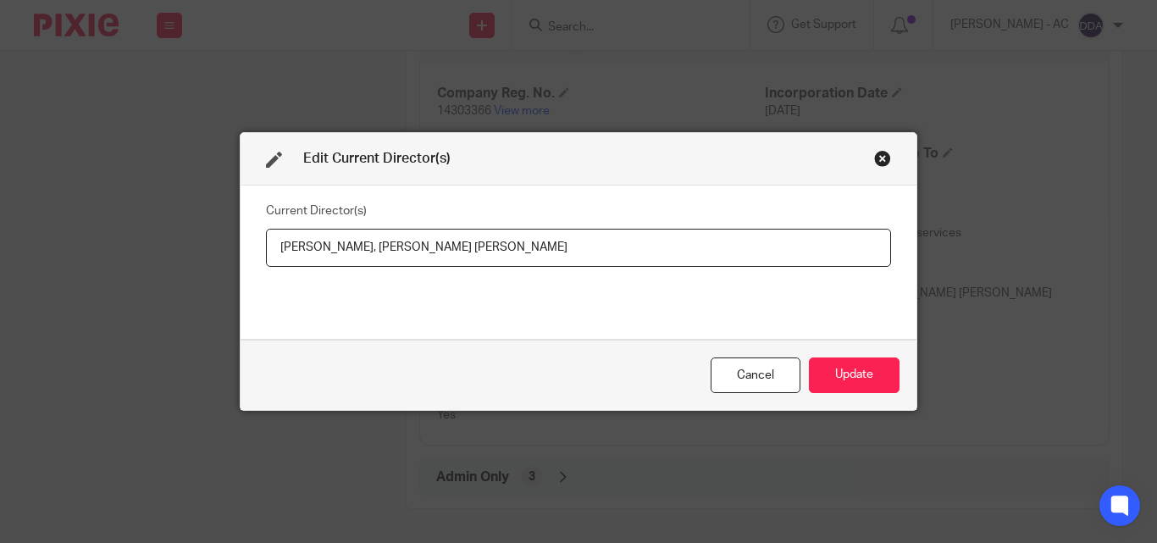
drag, startPoint x: 612, startPoint y: 254, endPoint x: 431, endPoint y: 252, distance: 181.2
click at [431, 252] on input "[PERSON_NAME], [PERSON_NAME] [PERSON_NAME]" at bounding box center [578, 248] width 625 height 38
click at [272, 246] on input "[PERSON_NAME], Miss [PERSON_NAME] [PERSON_NAME]" at bounding box center [578, 248] width 625 height 38
drag, startPoint x: 270, startPoint y: 246, endPoint x: 422, endPoint y: 272, distance: 153.7
click at [422, 272] on div "Current Director(s) [PERSON_NAME], Miss [PERSON_NAME] [PERSON_NAME]" at bounding box center [578, 261] width 625 height 127
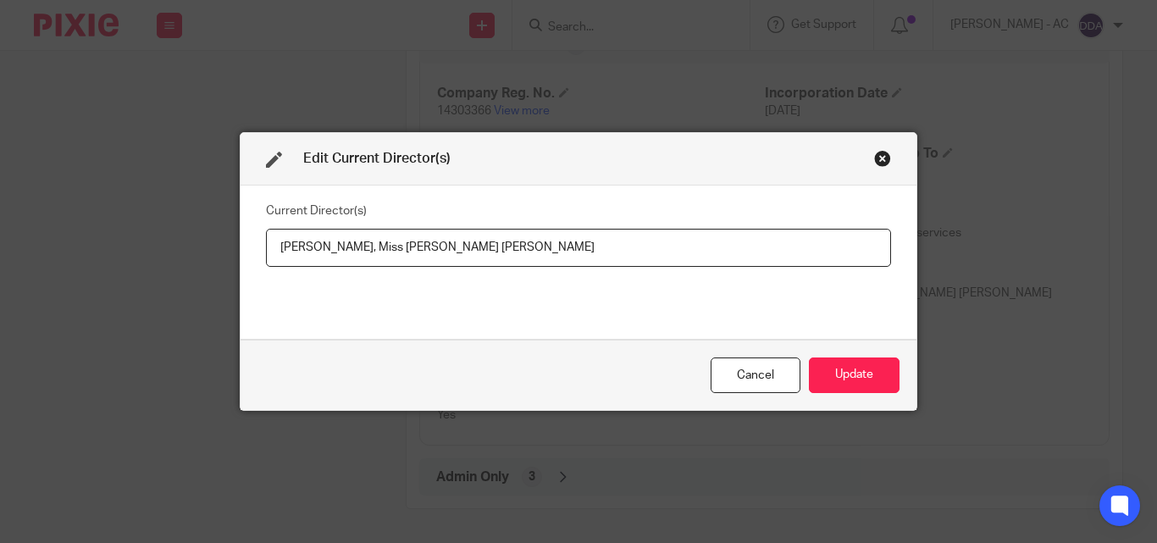
paste input "Miss"
type input "[PERSON_NAME], Miss [PERSON_NAME] [PERSON_NAME]"
drag, startPoint x: 837, startPoint y: 373, endPoint x: 826, endPoint y: 198, distance: 175.6
click at [837, 373] on button "Update" at bounding box center [854, 375] width 91 height 36
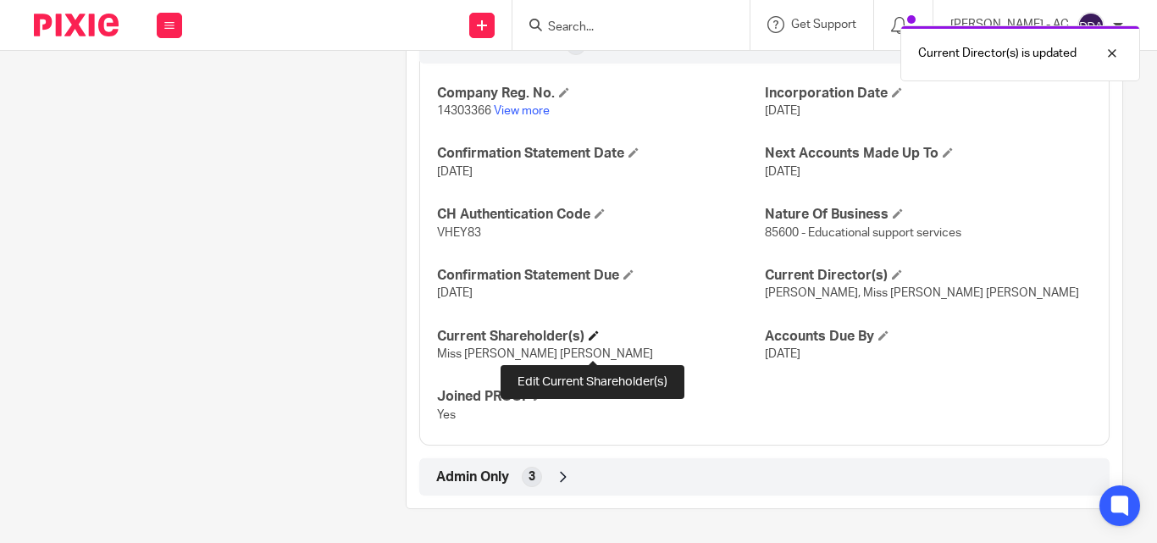
click at [594, 340] on span at bounding box center [593, 335] width 10 height 10
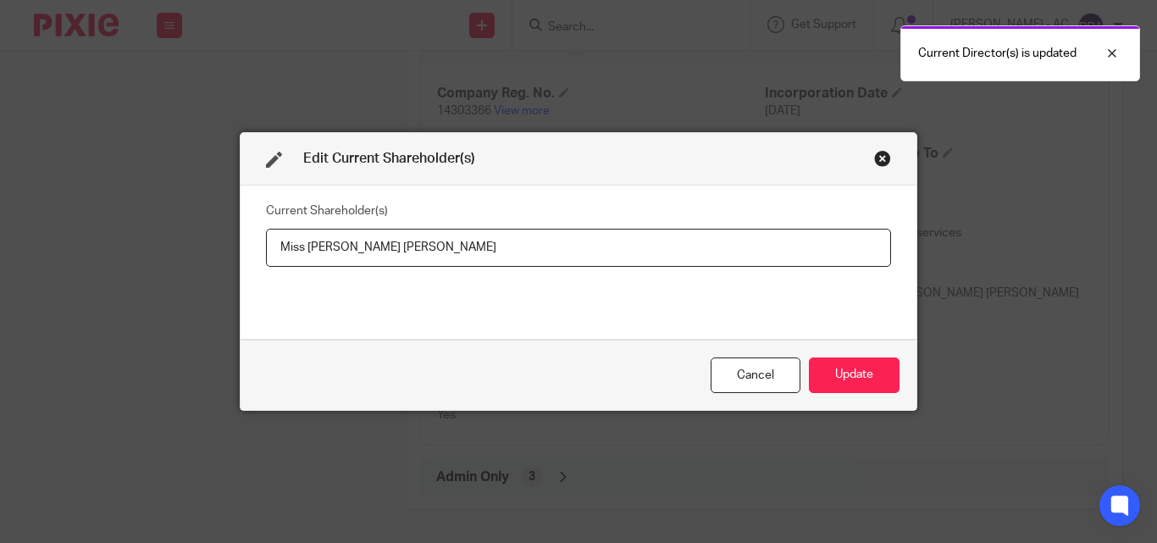
drag, startPoint x: 510, startPoint y: 233, endPoint x: 192, endPoint y: 271, distance: 319.8
click at [209, 265] on div "Edit Current Shareholder(s) Current Shareholder(s) Miss [PERSON_NAME] [PERSON_N…" at bounding box center [578, 271] width 1157 height 543
type input "Theresa Sophia ANDERSON"
click at [884, 373] on button "Update" at bounding box center [854, 375] width 91 height 36
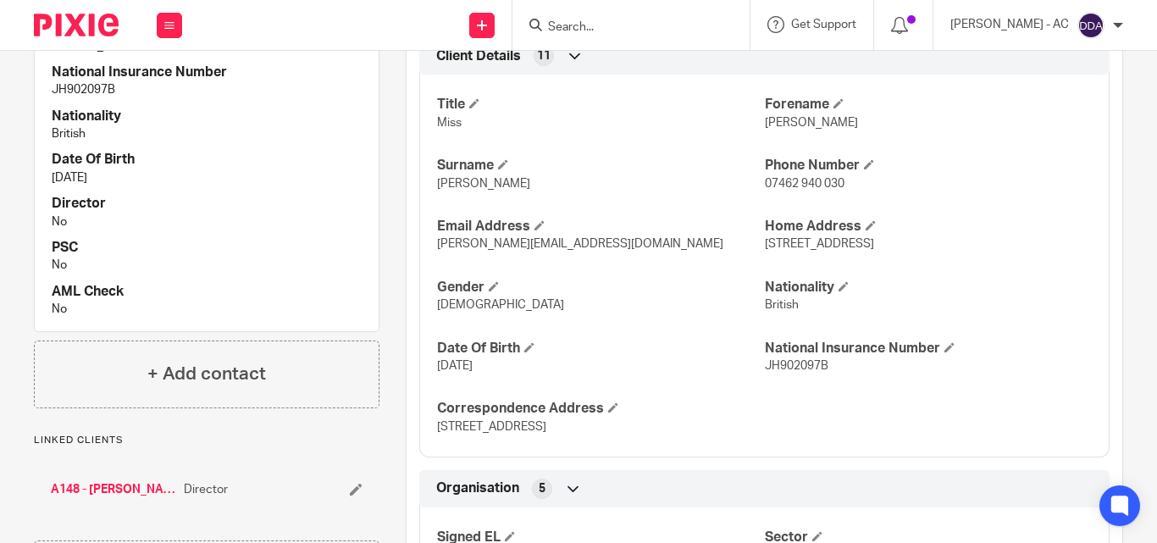
scroll to position [0, 0]
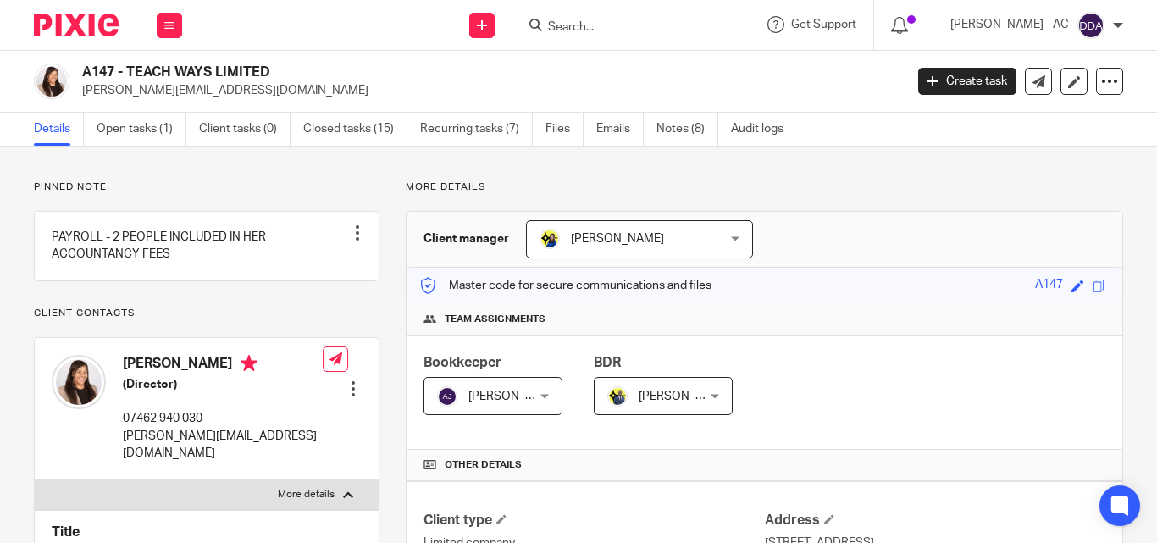
click at [913, 318] on h4 "Team assignments" at bounding box center [764, 319] width 682 height 14
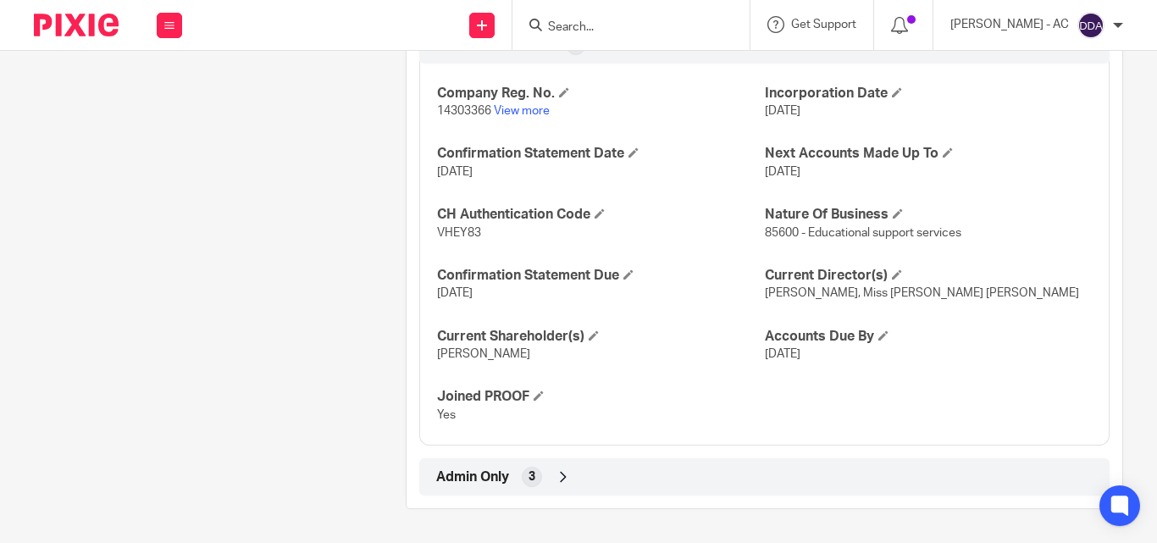
scroll to position [1693, 0]
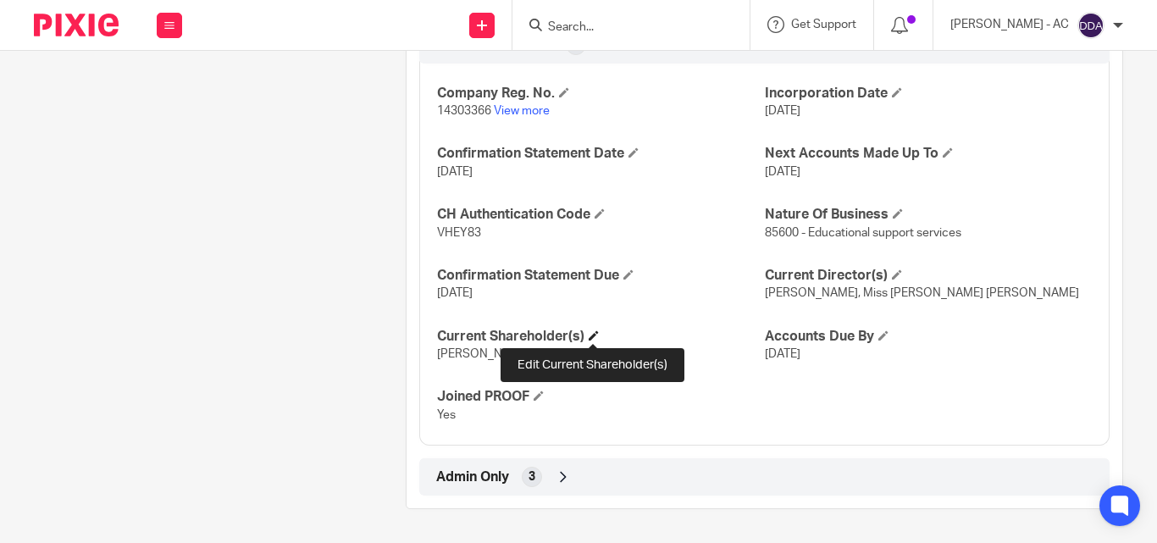
click at [593, 333] on span at bounding box center [593, 335] width 10 height 10
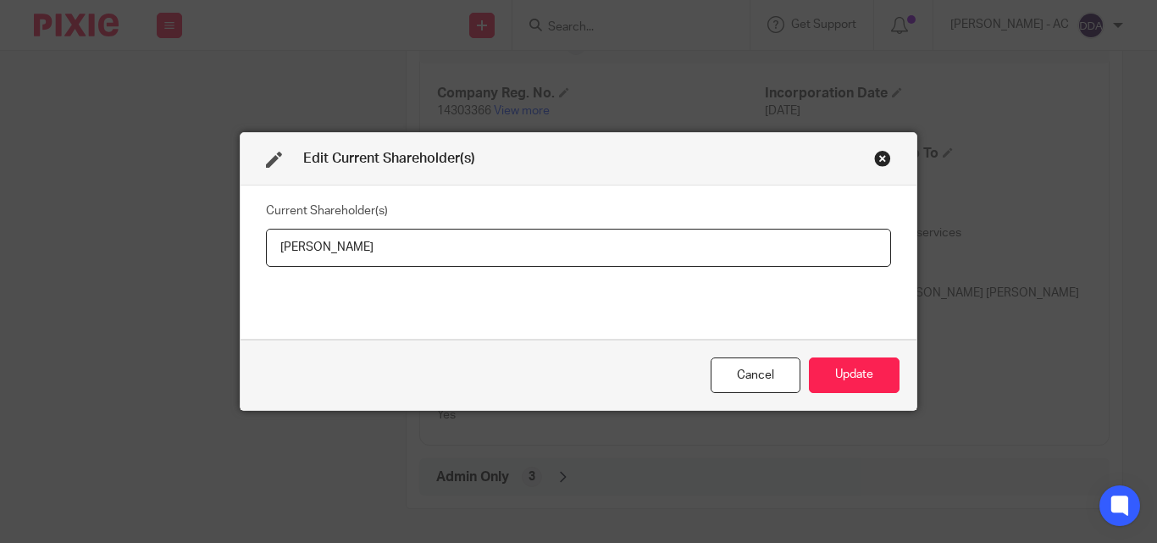
drag, startPoint x: 461, startPoint y: 244, endPoint x: 224, endPoint y: 249, distance: 237.1
click at [224, 249] on div "Edit Current Shareholder(s) Current Shareholder(s) Theresa Sophia ANDERSON Canc…" at bounding box center [578, 271] width 1157 height 543
click at [858, 373] on button "Update" at bounding box center [854, 375] width 91 height 36
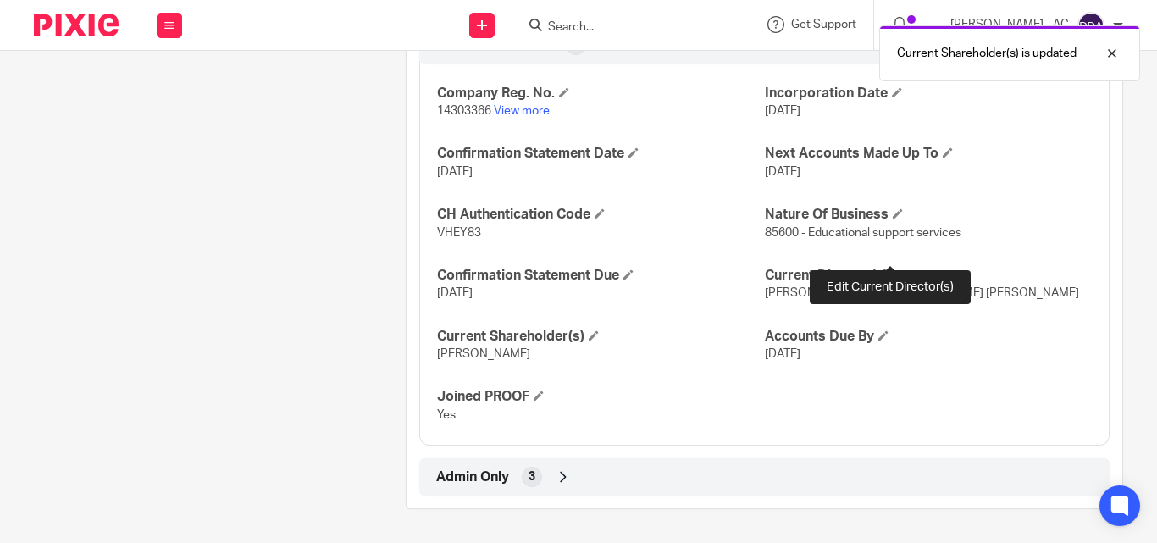
click at [892, 269] on span at bounding box center [897, 274] width 10 height 10
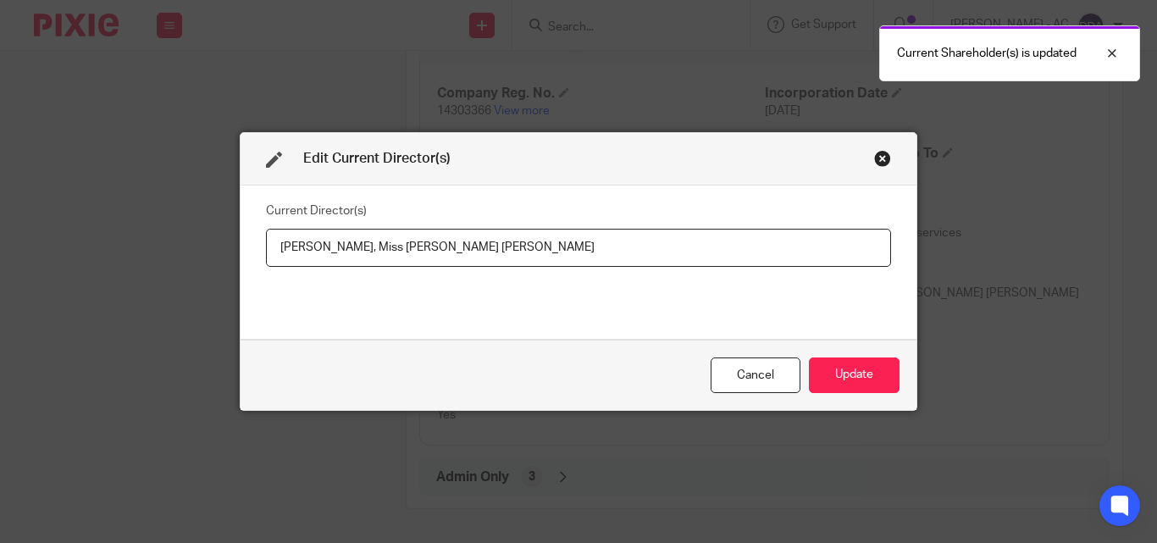
drag, startPoint x: 641, startPoint y: 245, endPoint x: 458, endPoint y: 246, distance: 182.9
click at [458, 246] on input "Miss Theresa Sophia ANDERSON, Miss Jennifer Elizabeth ALLEN" at bounding box center [578, 248] width 625 height 38
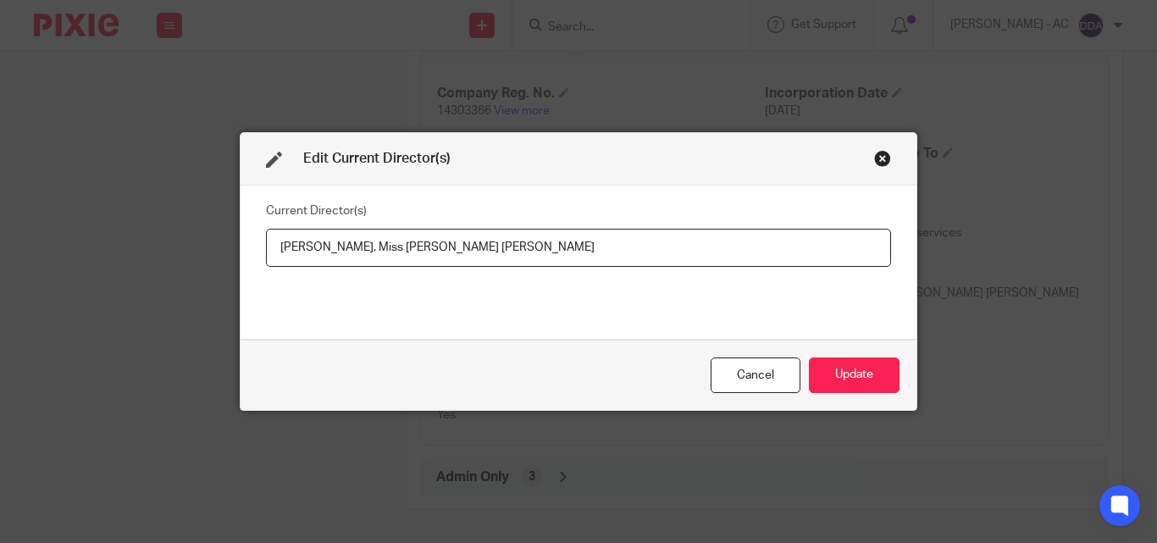
drag, startPoint x: 267, startPoint y: 245, endPoint x: 450, endPoint y: 251, distance: 183.8
click at [450, 251] on input "Miss Theresa Sophia ANDERSON, Miss Jennifer Elizabeth ALLEN" at bounding box center [578, 248] width 625 height 38
click at [844, 390] on button "Update" at bounding box center [854, 375] width 91 height 36
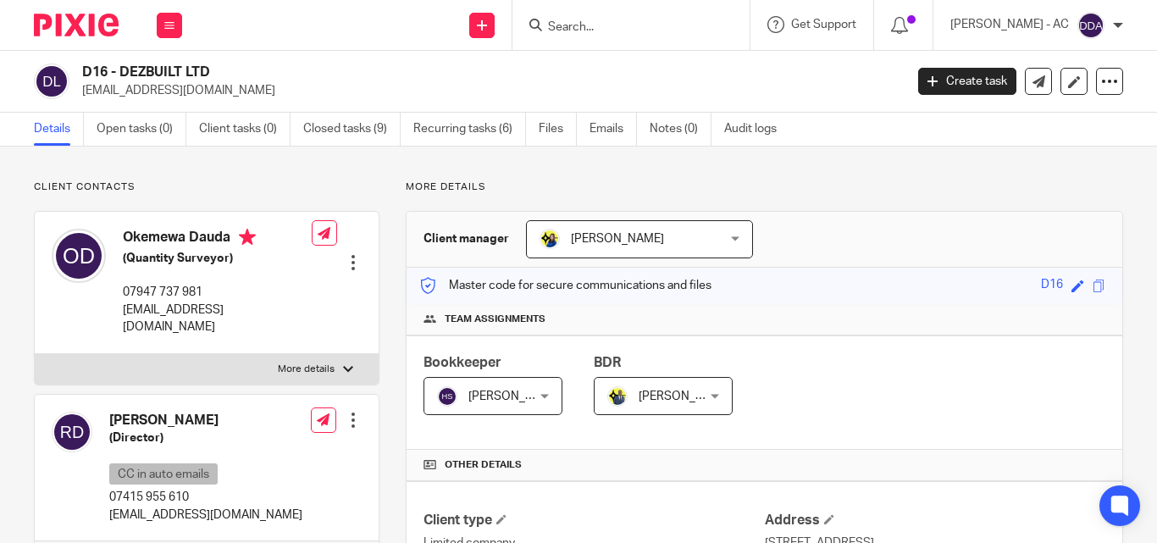
scroll to position [85, 0]
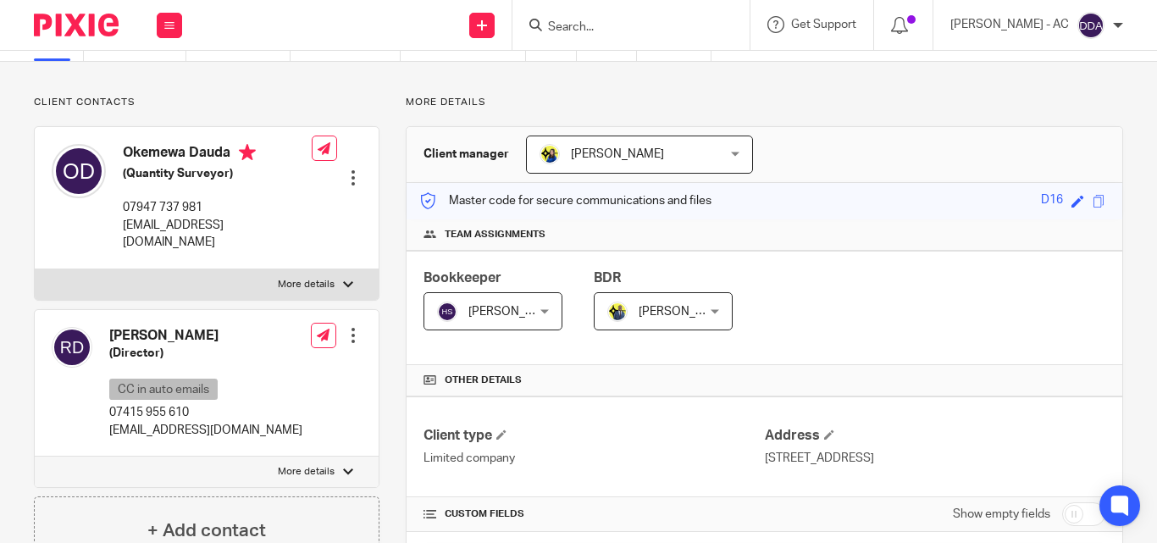
click at [258, 269] on label "More details" at bounding box center [207, 284] width 344 height 30
click at [35, 268] on input "More details" at bounding box center [34, 268] width 1 height 1
checkbox input "true"
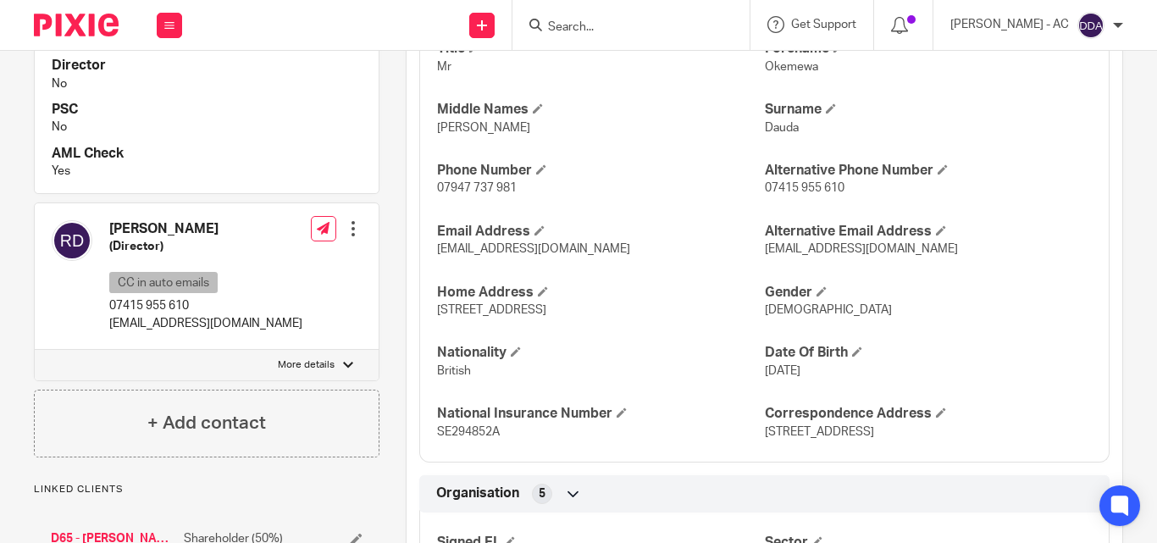
scroll to position [677, 0]
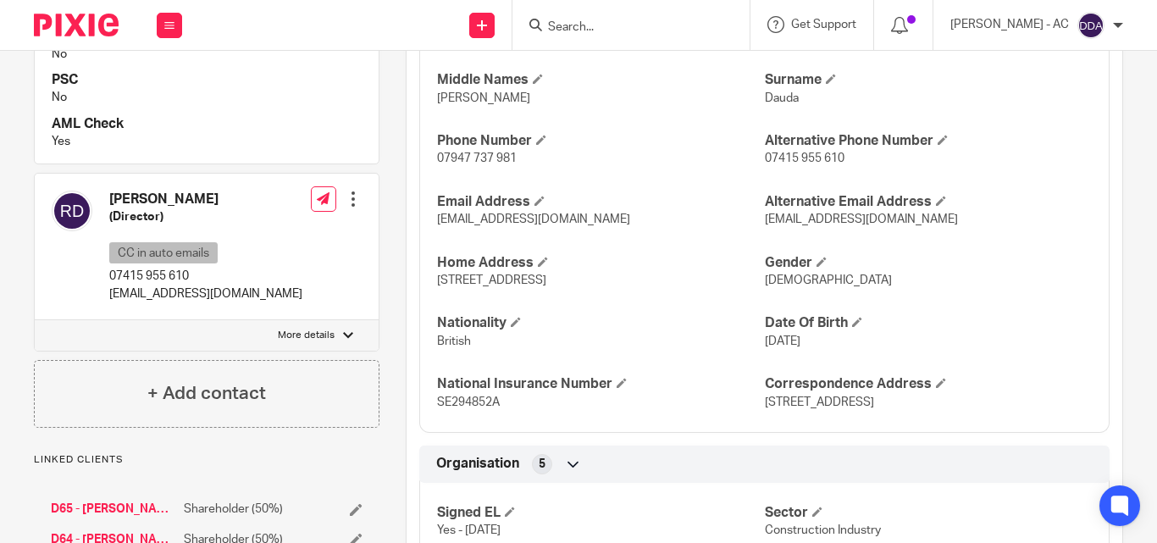
click at [317, 320] on label "More details" at bounding box center [207, 335] width 344 height 30
click at [35, 319] on input "More details" at bounding box center [34, 319] width 1 height 1
checkbox input "true"
